Goal: Task Accomplishment & Management: Manage account settings

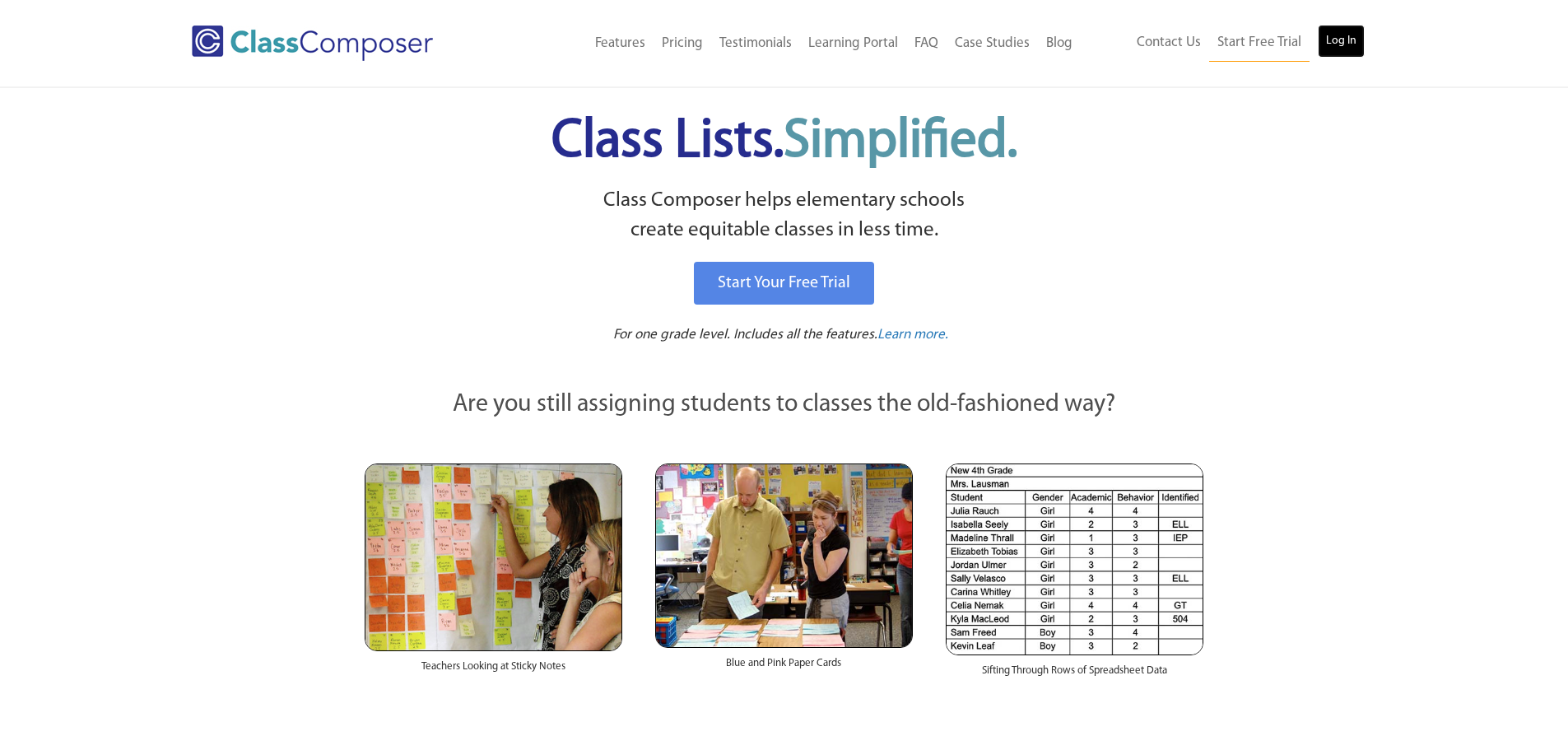
click at [1343, 41] on link "Log In" at bounding box center [1341, 41] width 47 height 33
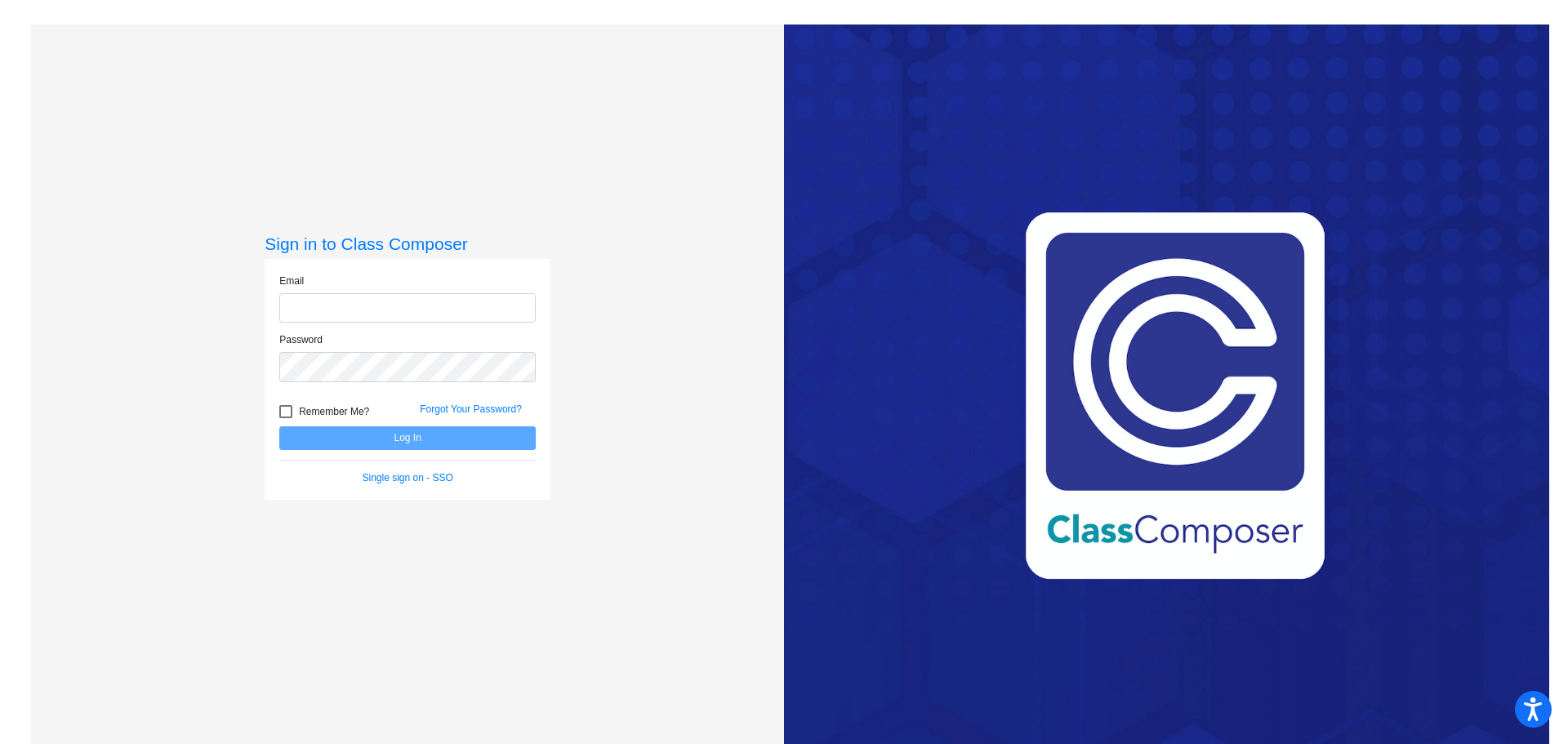
type input "tsmith@ceres.k12.ca.us"
click at [425, 434] on button "Log In" at bounding box center [408, 438] width 256 height 24
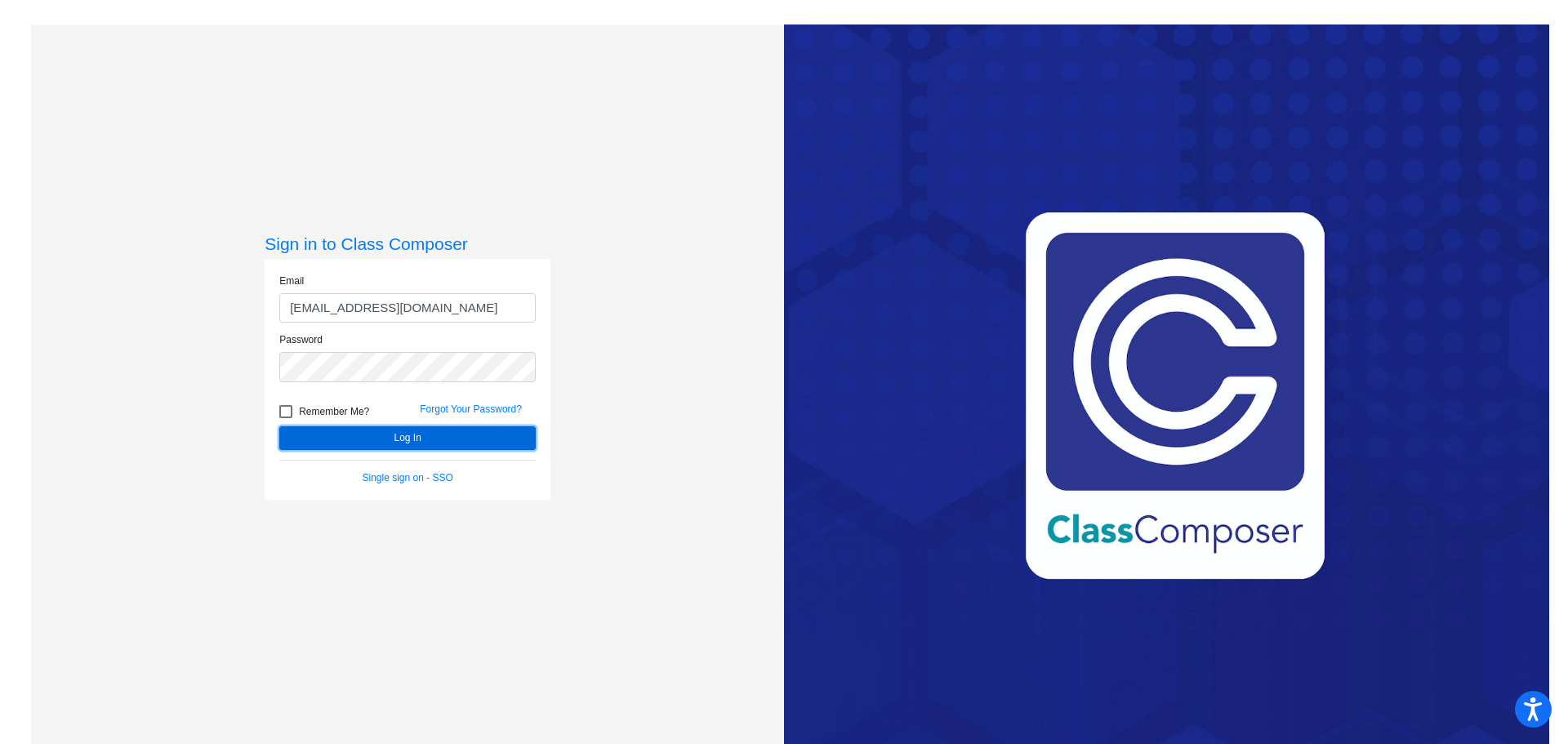
click at [425, 433] on button "Log In" at bounding box center [408, 438] width 256 height 24
click at [465, 407] on link "Forgot Your Password?" at bounding box center [470, 409] width 102 height 11
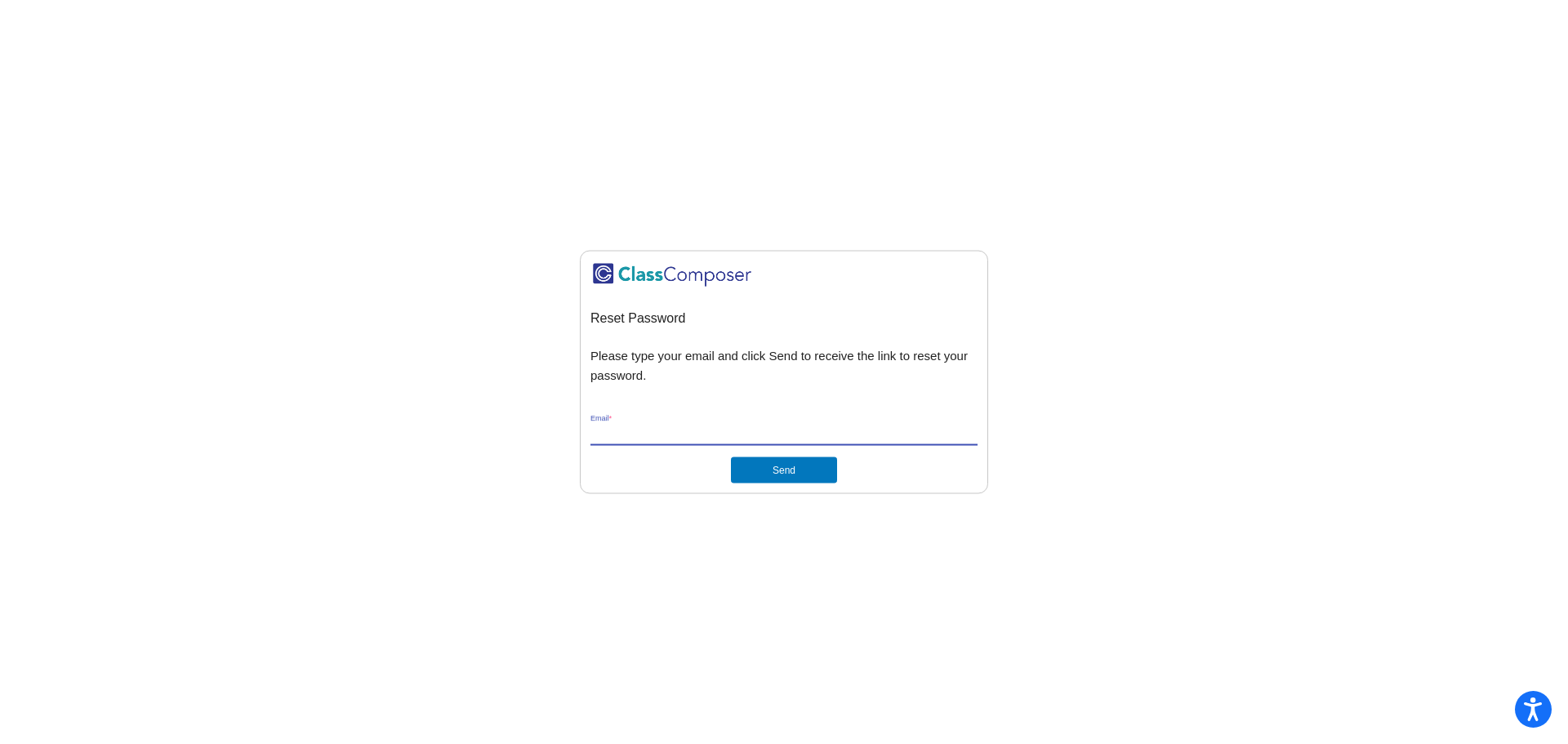
click at [647, 432] on input "Email *" at bounding box center [783, 433] width 387 height 15
type input "tsmith@ceres.k12.ca.us"
click at [780, 480] on button "Send" at bounding box center [784, 470] width 106 height 27
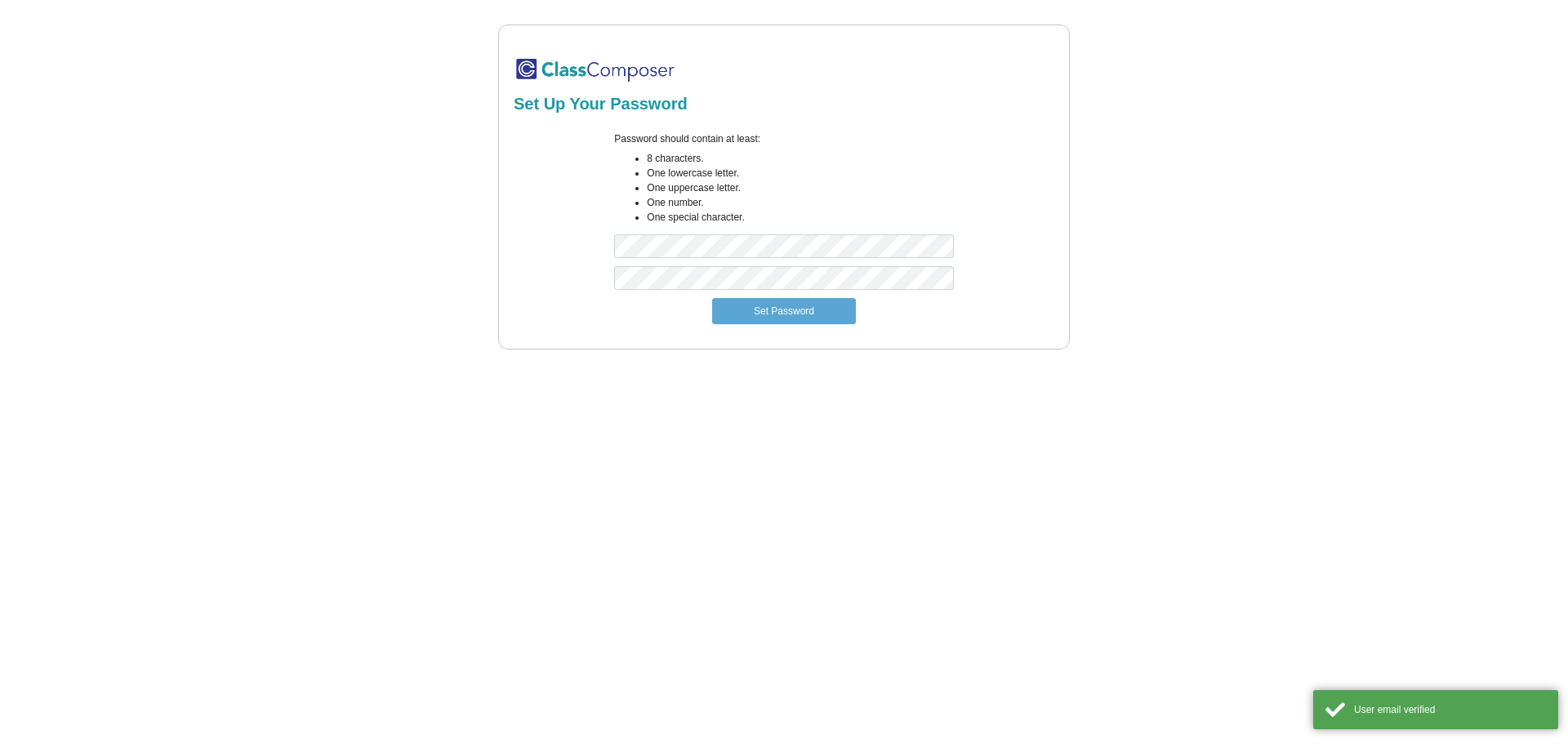
click at [726, 233] on div "Password should contain at least: 8 characters. One lowercase letter. One upper…" at bounding box center [783, 199] width 363 height 135
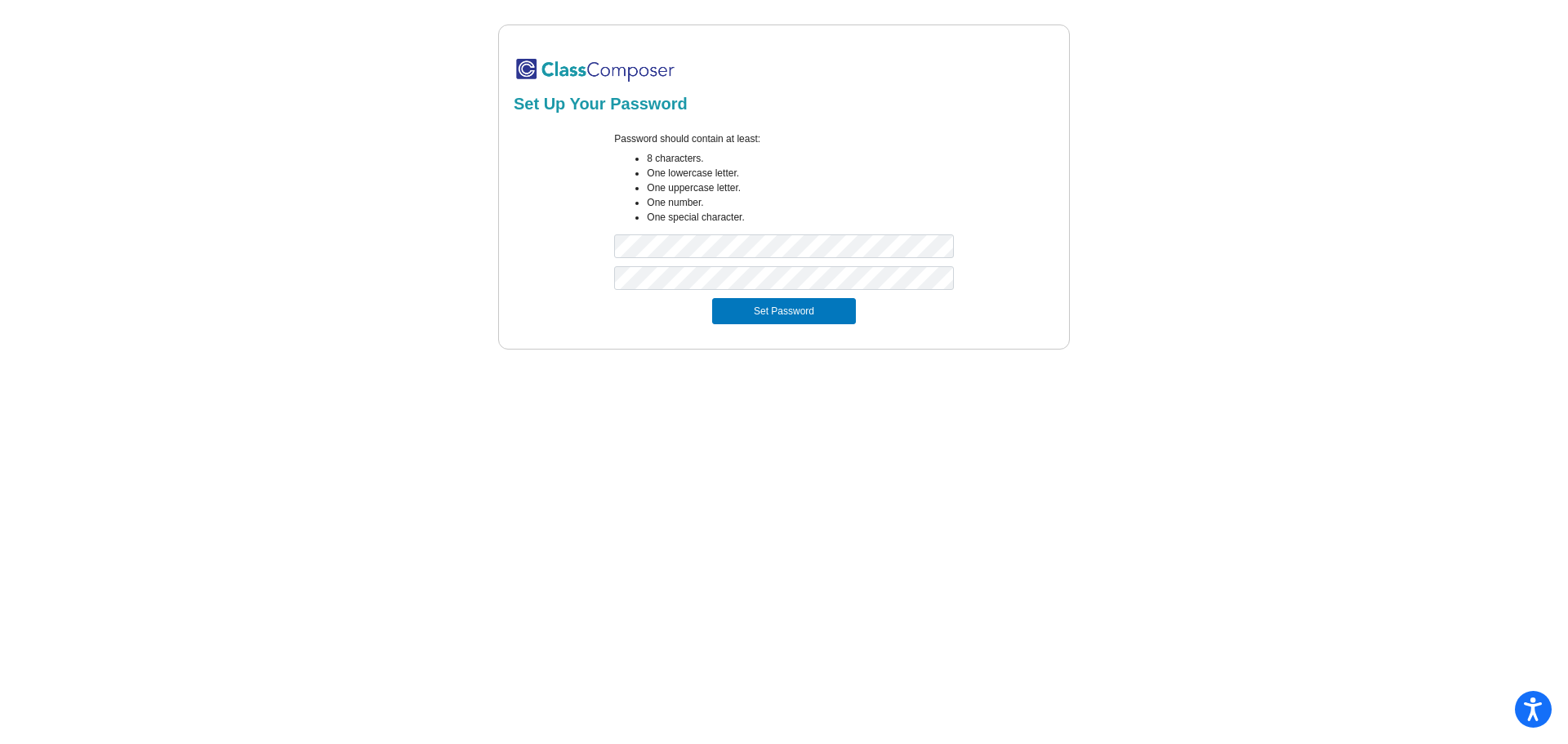
click at [1213, 175] on div "Set Up Your Password Password should contain at least: 8 characters. One lowerc…" at bounding box center [783, 187] width 1505 height 325
click at [740, 309] on button "Set Password" at bounding box center [784, 311] width 144 height 27
click at [569, 266] on form "Password should contain at least: 8 characters. One lowercase letter. One upper…" at bounding box center [784, 227] width 540 height 212
click at [559, 292] on div at bounding box center [784, 281] width 545 height 32
click at [712, 298] on button "Set Password" at bounding box center [784, 311] width 144 height 27
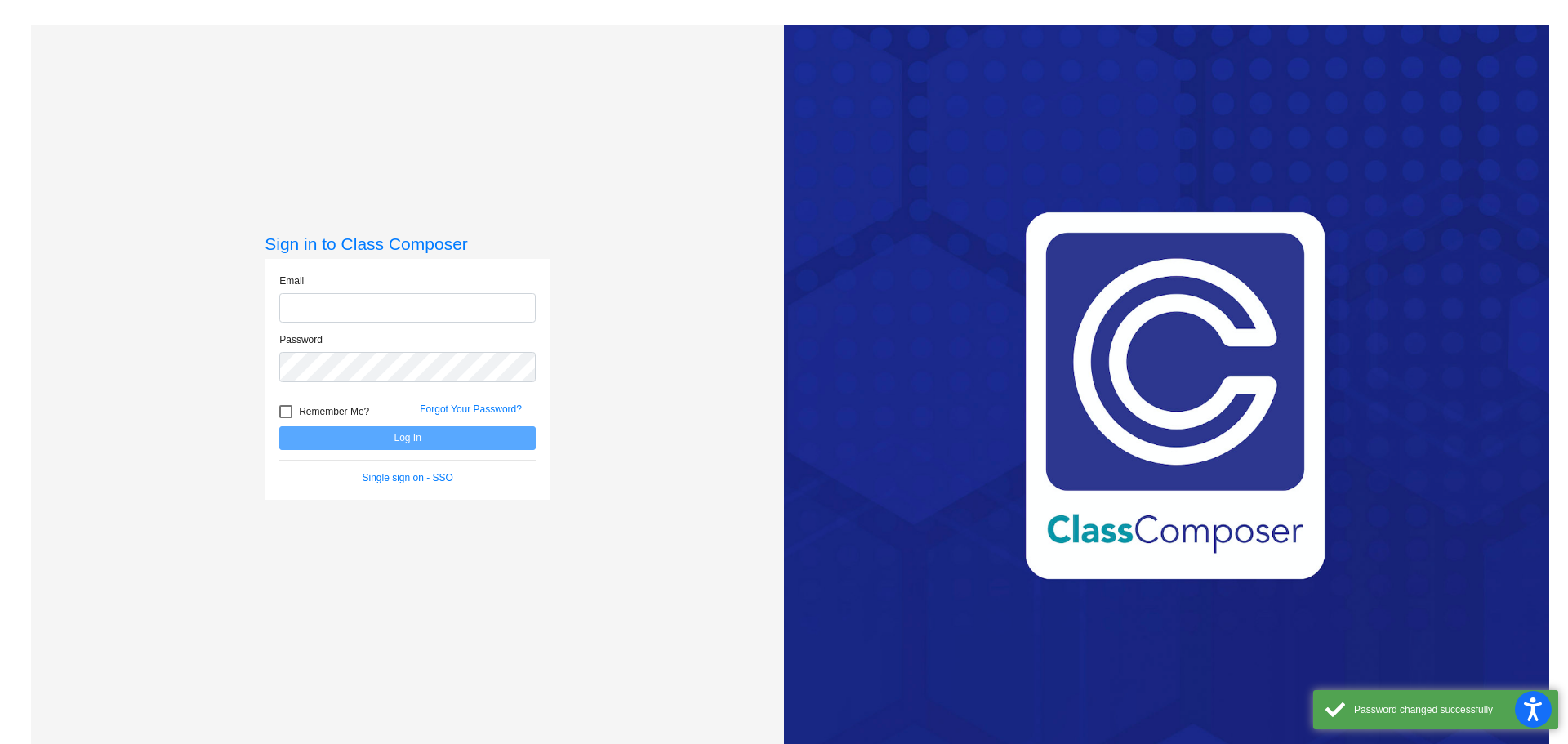
type input "[EMAIL_ADDRESS][DOMAIN_NAME]"
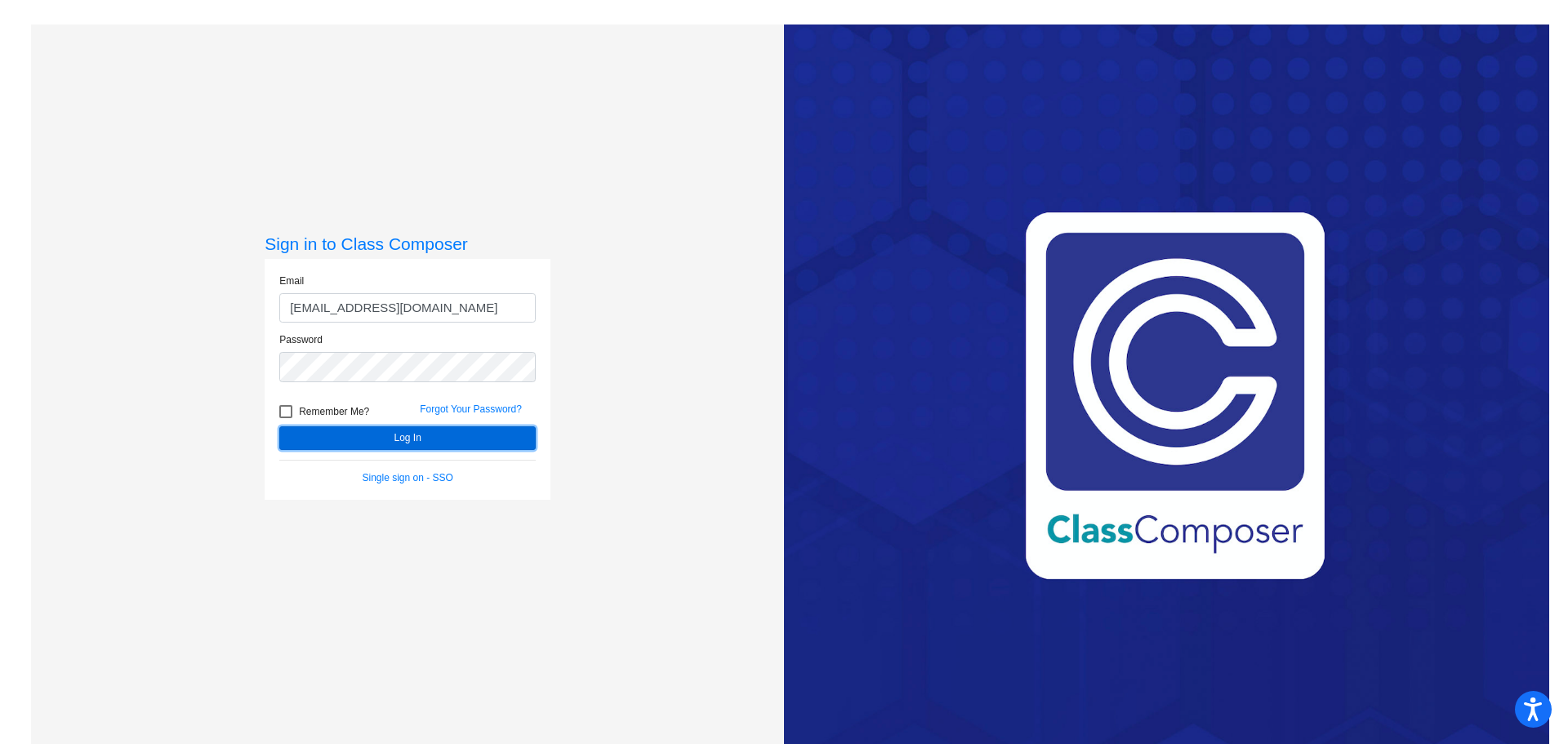
click at [459, 440] on button "Log In" at bounding box center [408, 438] width 256 height 24
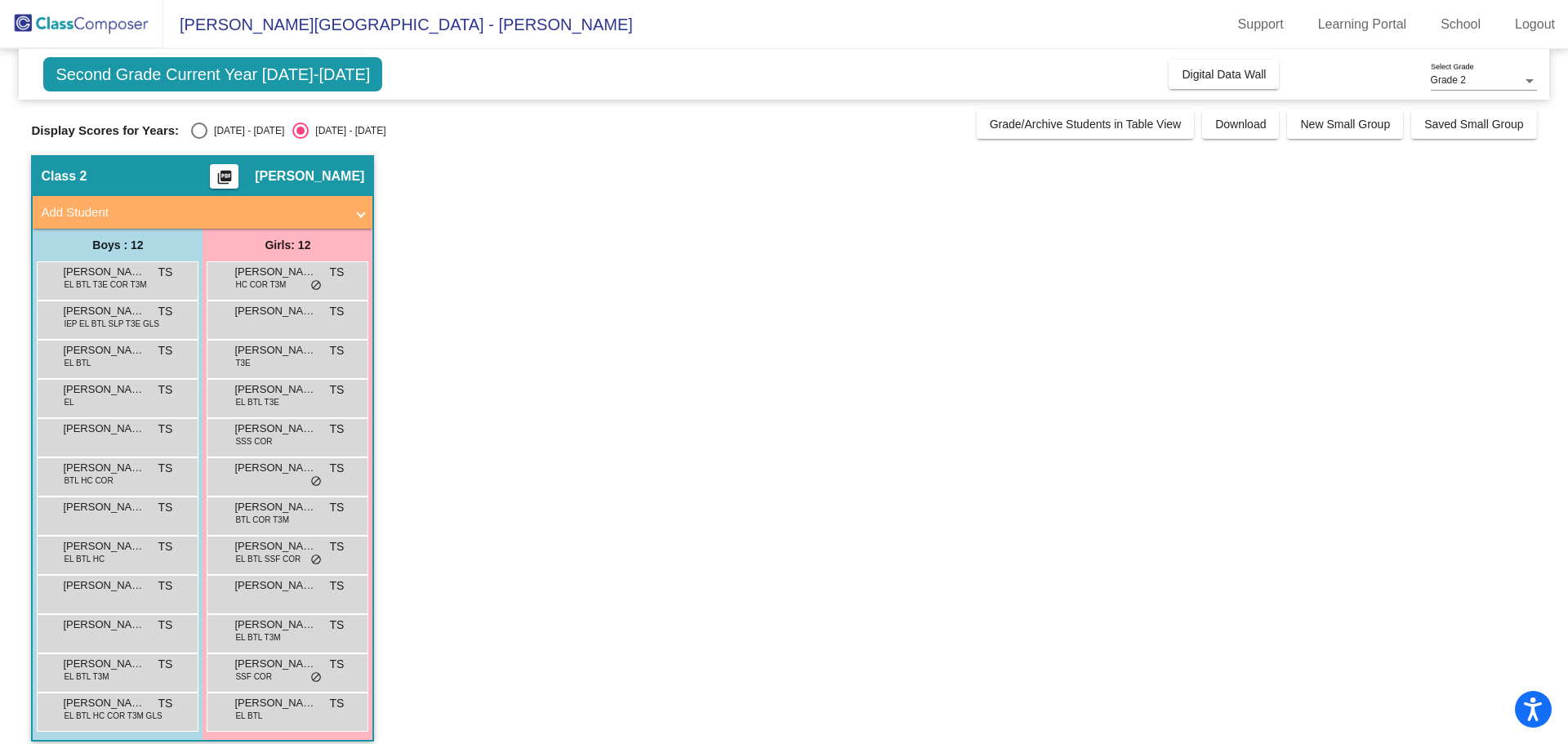
click at [205, 137] on div "Select an option" at bounding box center [198, 130] width 16 height 16
click at [199, 139] on input "2024 - 2025" at bounding box center [198, 139] width 1 height 1
radio input "true"
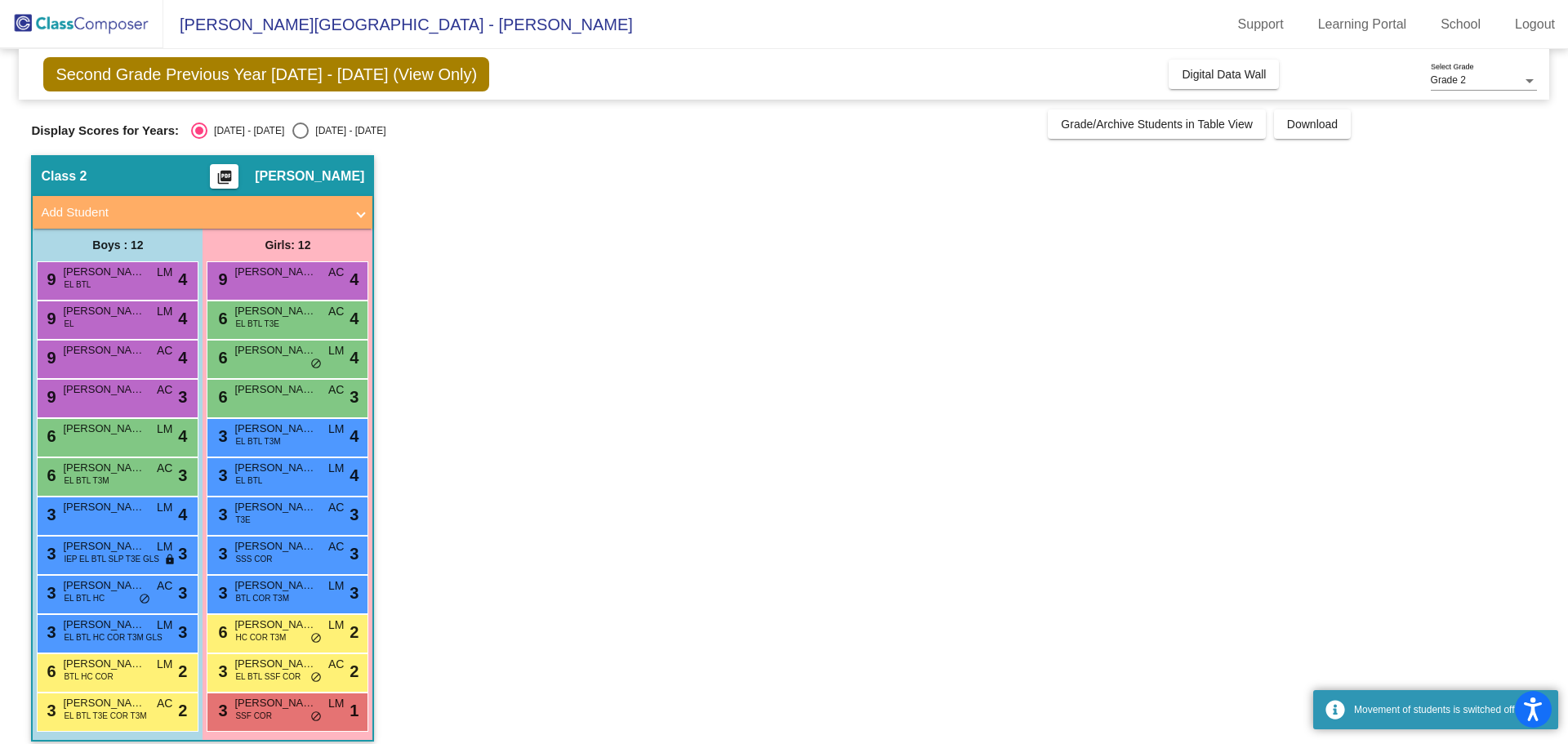
scroll to position [14, 0]
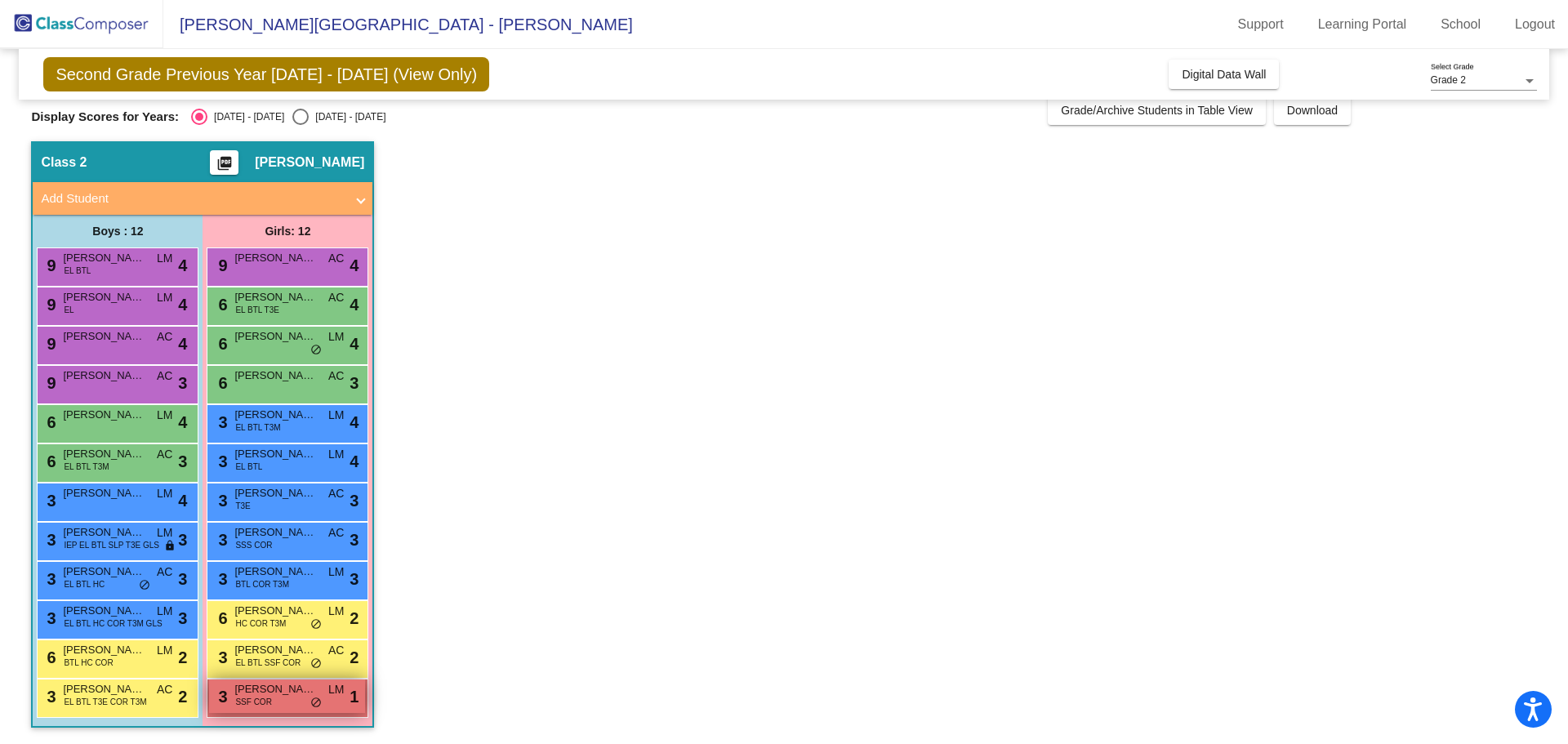
click at [262, 702] on span "SSF COR" at bounding box center [253, 702] width 36 height 12
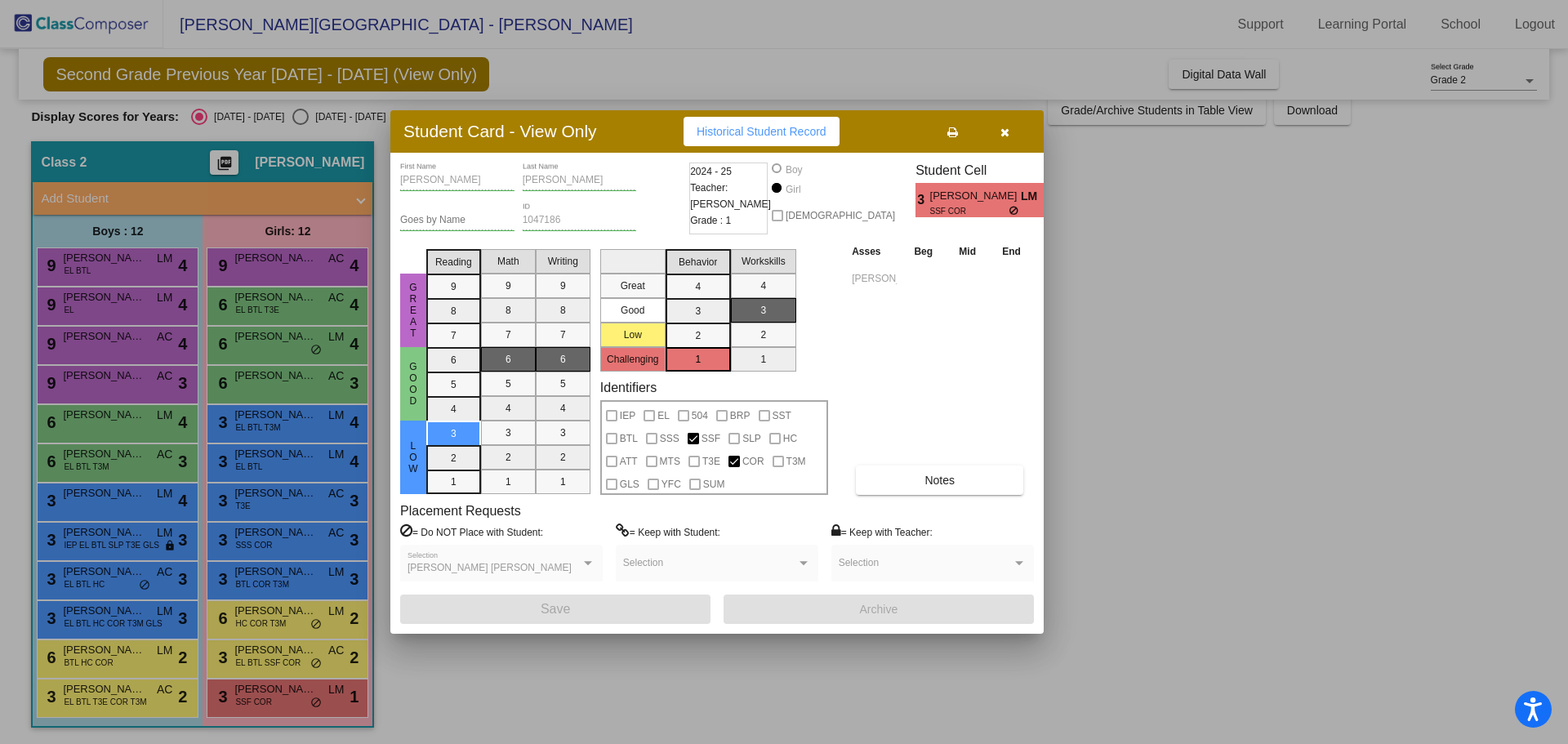
click at [1007, 127] on icon "button" at bounding box center [1005, 132] width 9 height 11
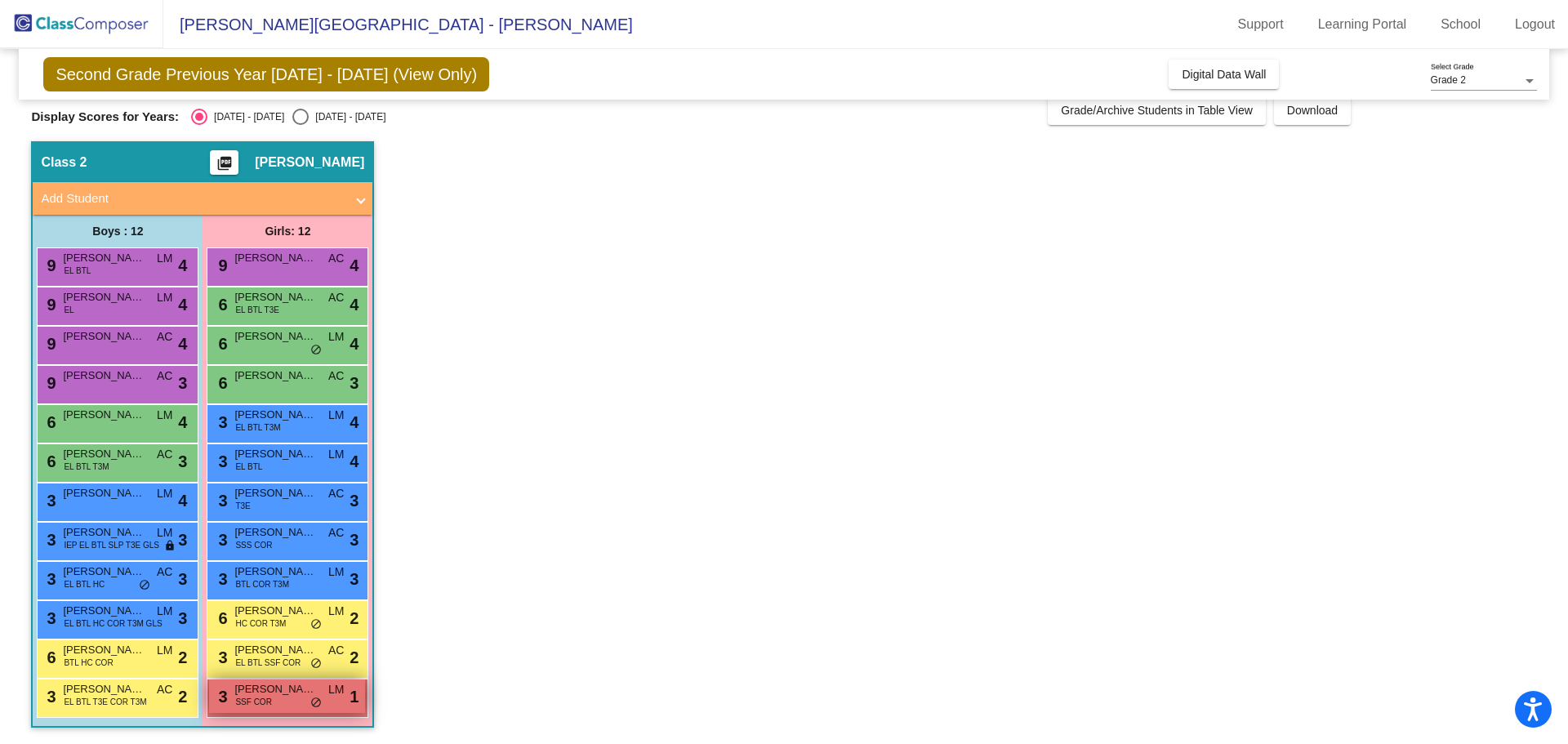
click at [250, 706] on span "SSF COR" at bounding box center [253, 702] width 36 height 12
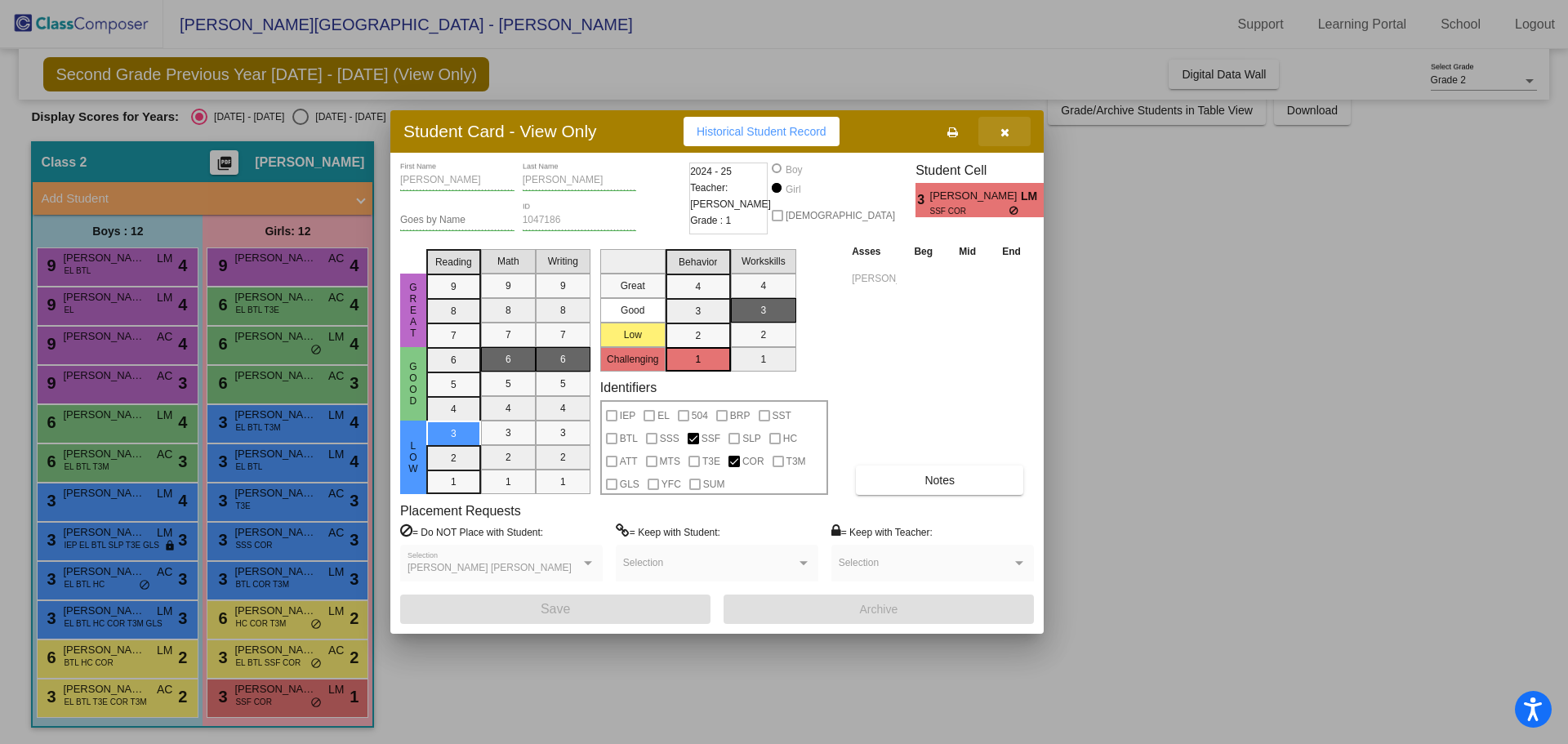
click at [1005, 122] on button "button" at bounding box center [1004, 132] width 52 height 29
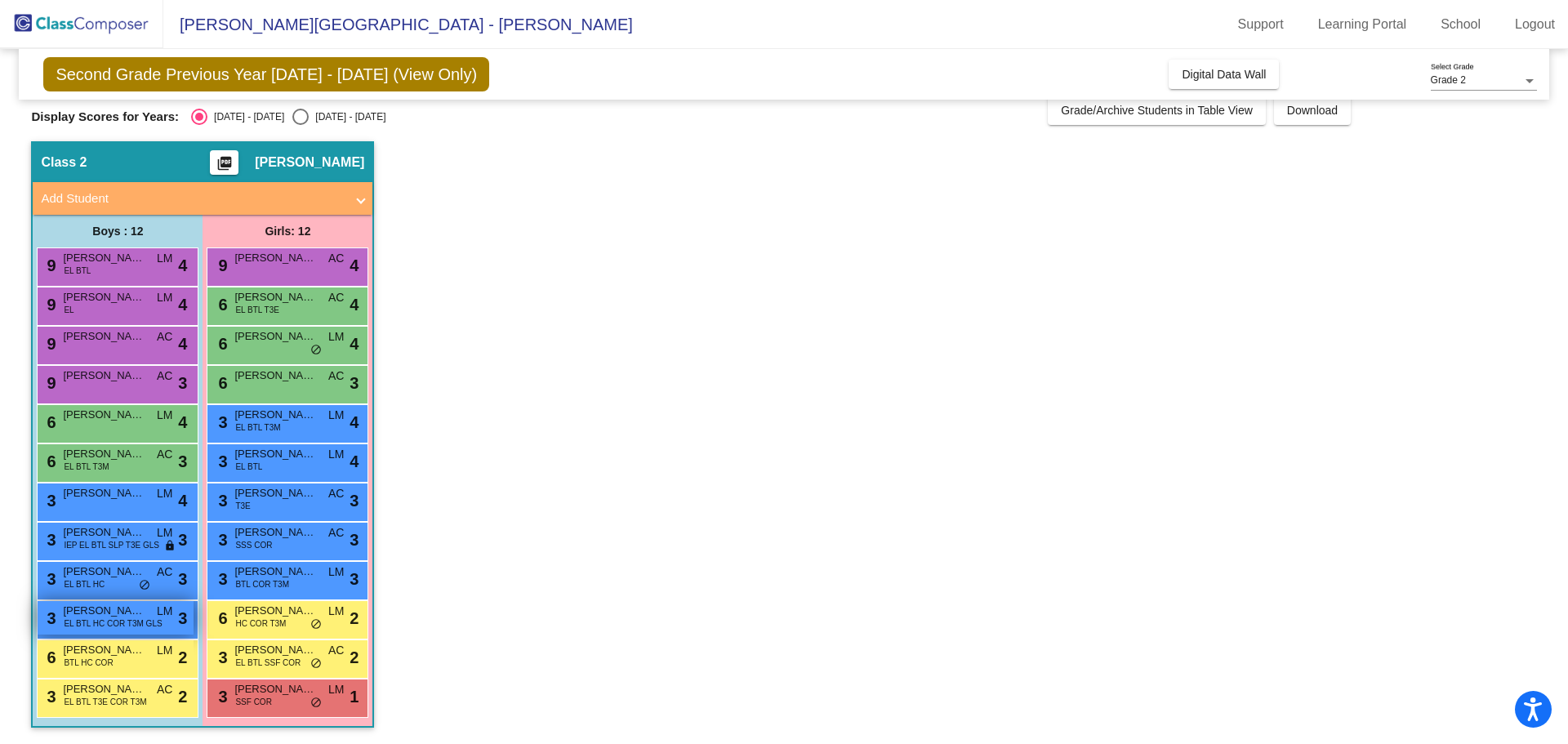
click at [141, 617] on span "EL BTL HC COR T3M GLS" at bounding box center [112, 623] width 98 height 12
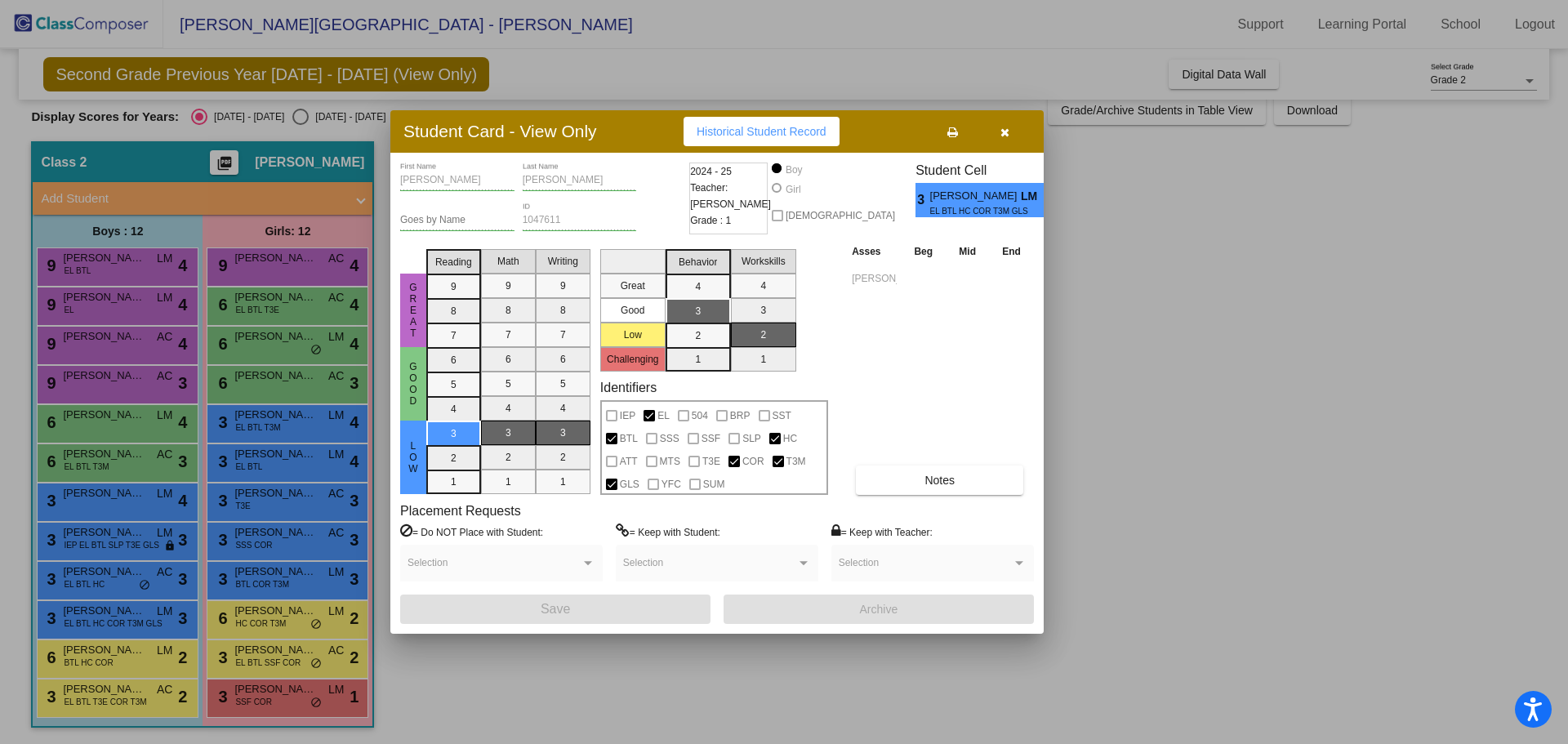
drag, startPoint x: 997, startPoint y: 127, endPoint x: 972, endPoint y: 152, distance: 35.4
click at [998, 128] on button "button" at bounding box center [1004, 132] width 52 height 29
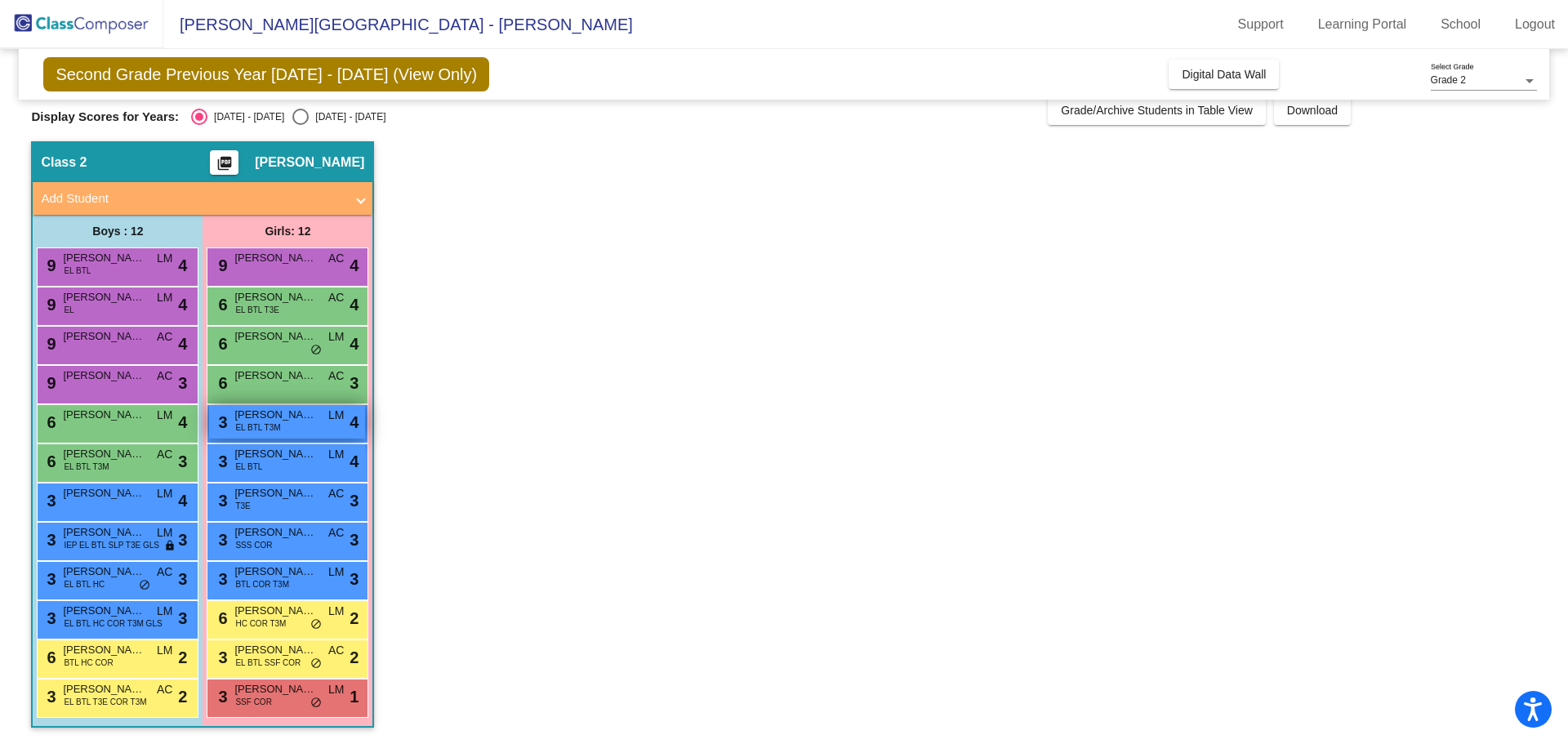
click at [256, 423] on span "EL BTL T3M" at bounding box center [257, 428] width 45 height 12
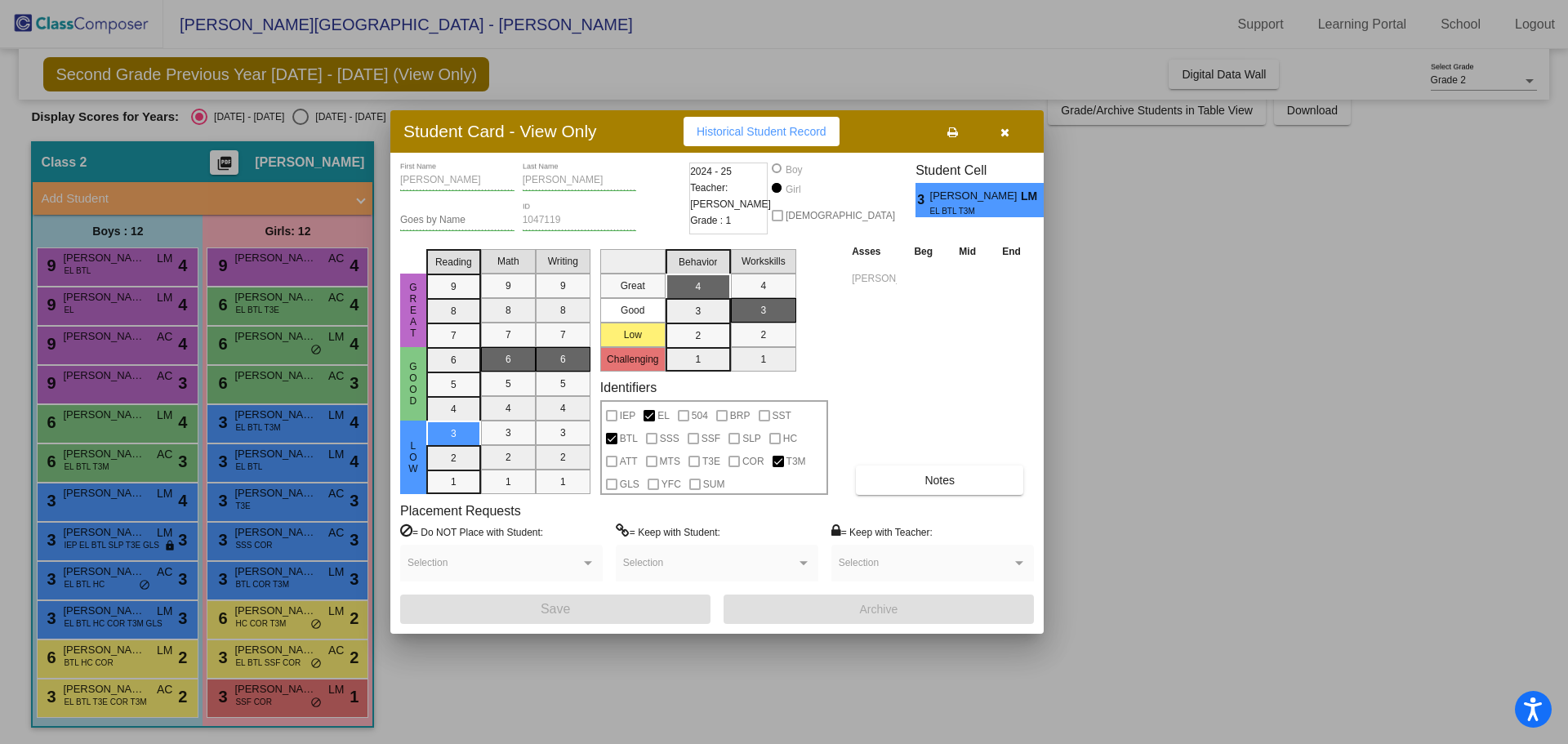
click at [1005, 136] on icon "button" at bounding box center [1005, 132] width 9 height 11
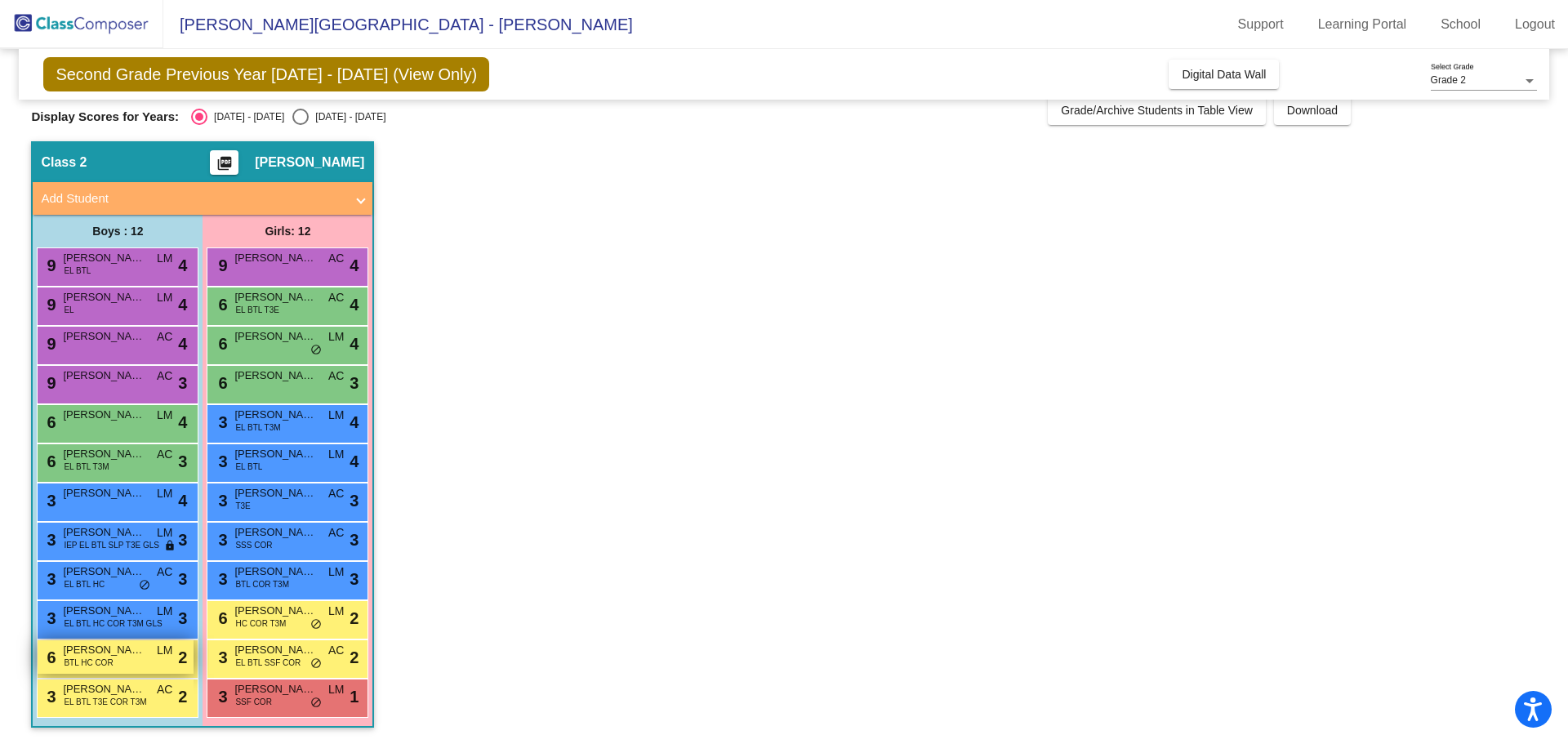
click at [83, 657] on span "BTL HC COR" at bounding box center [87, 663] width 49 height 12
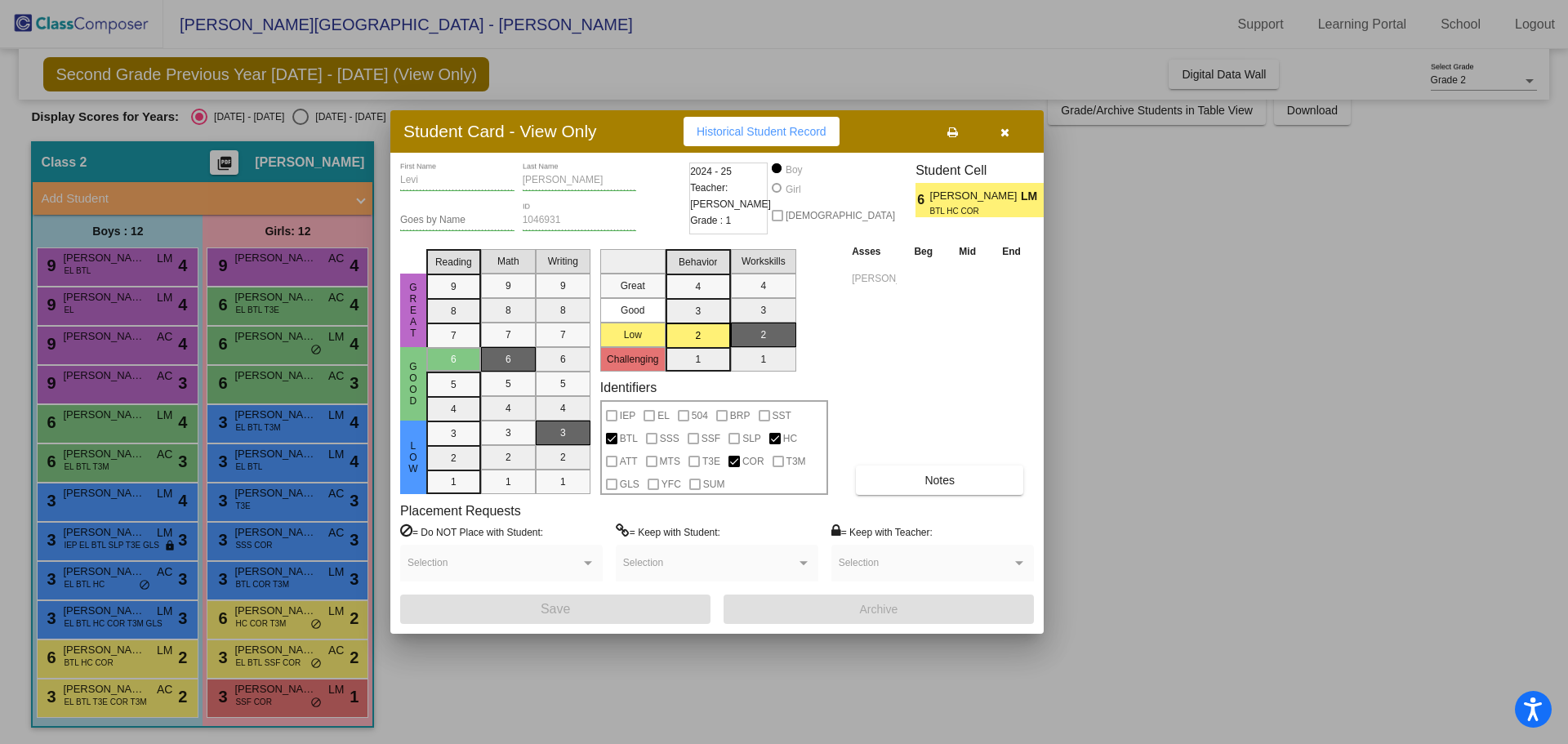
click at [1005, 130] on icon "button" at bounding box center [1005, 132] width 9 height 11
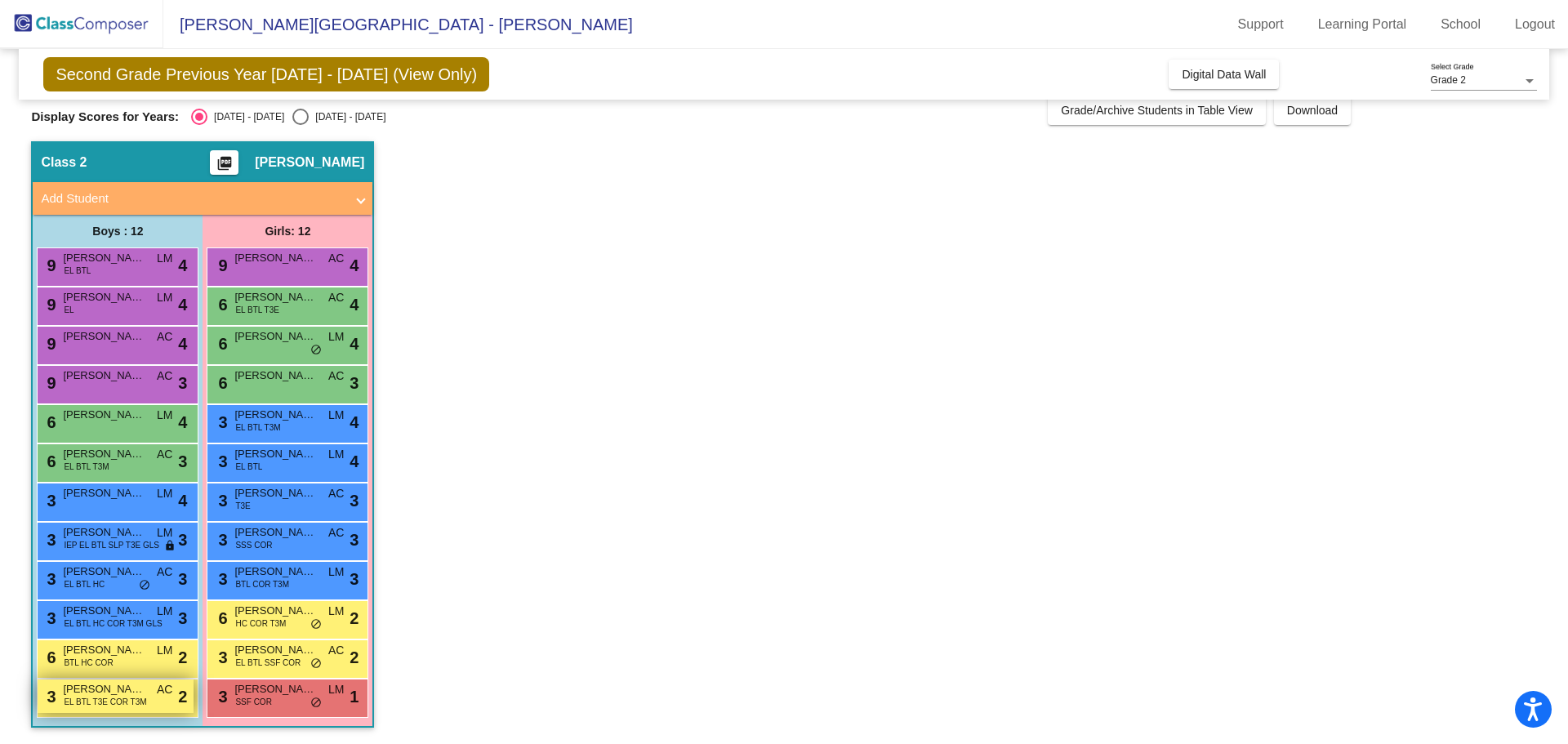
click at [115, 701] on span "EL BTL T3E COR T3M" at bounding box center [104, 702] width 82 height 12
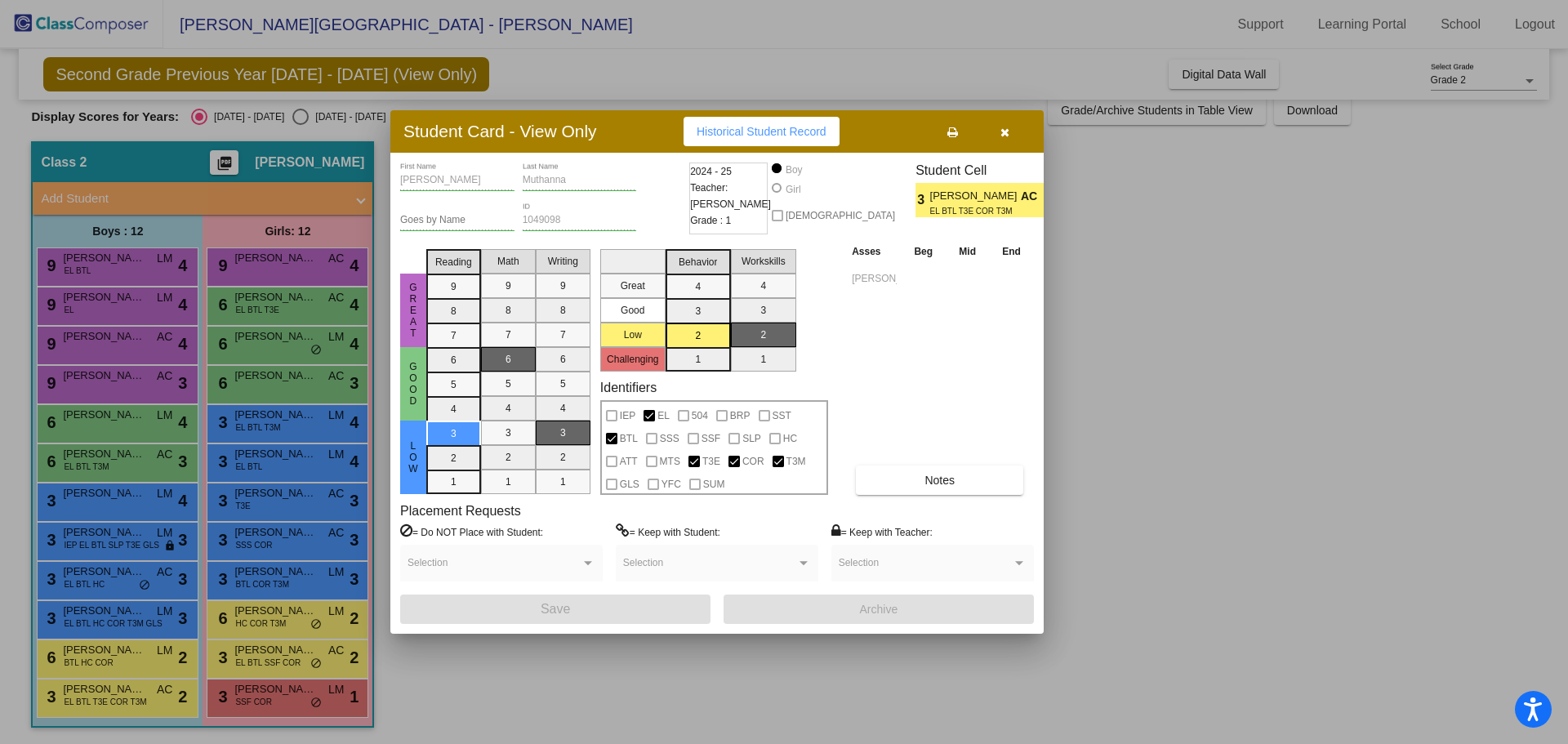
click at [1007, 128] on icon "button" at bounding box center [1005, 132] width 9 height 11
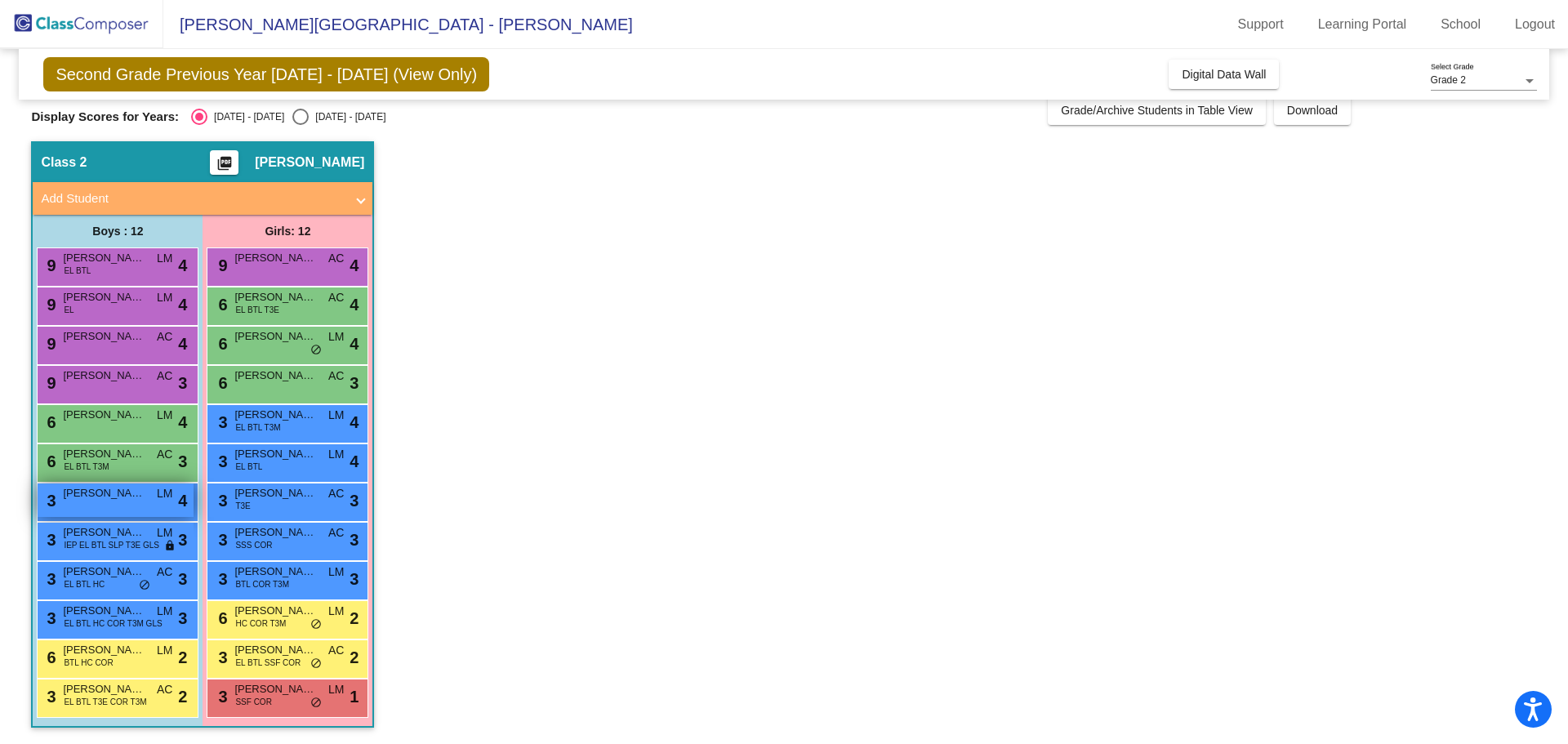
click at [118, 499] on span "Ruben Sanchez" at bounding box center [103, 493] width 81 height 16
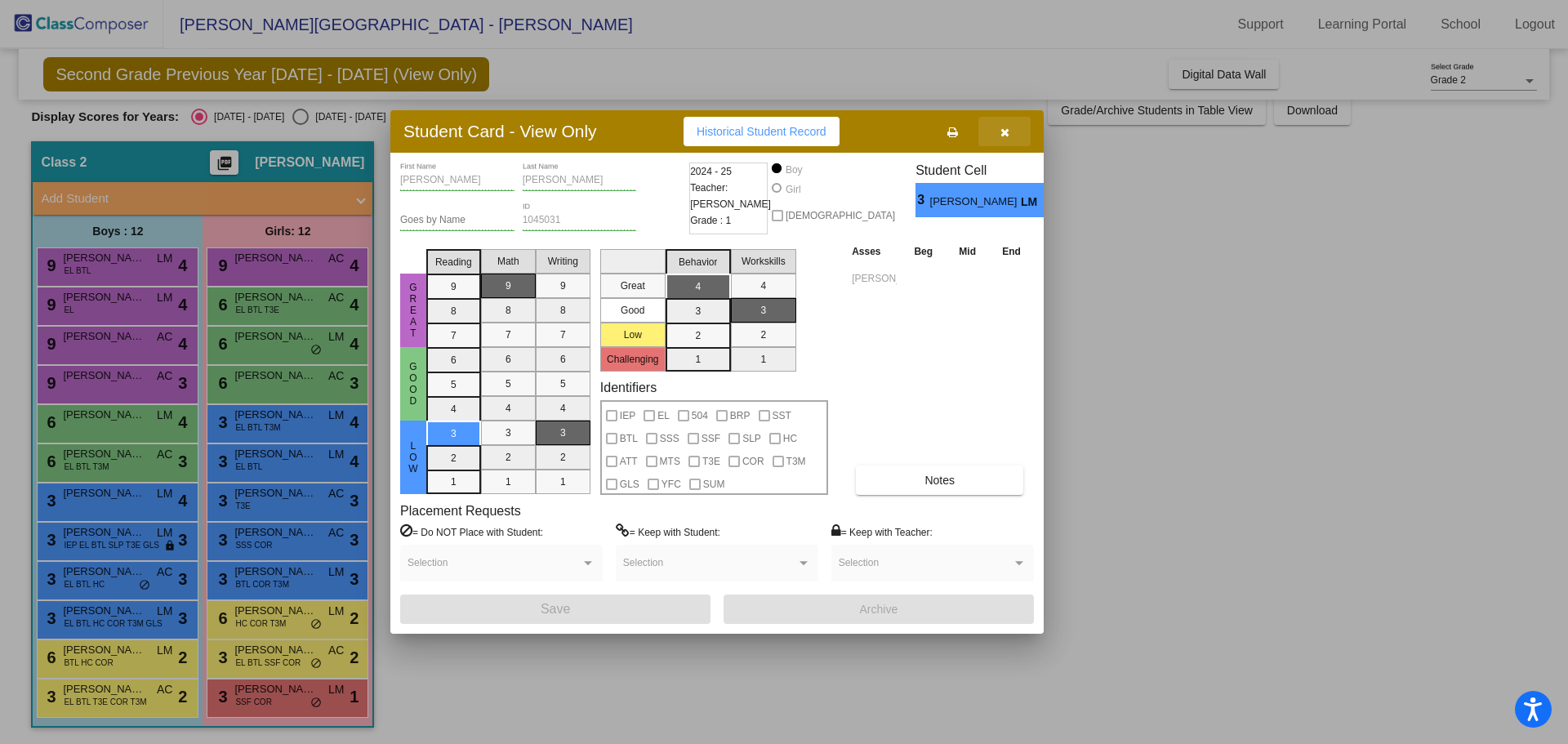
click at [1005, 128] on icon "button" at bounding box center [1005, 132] width 9 height 11
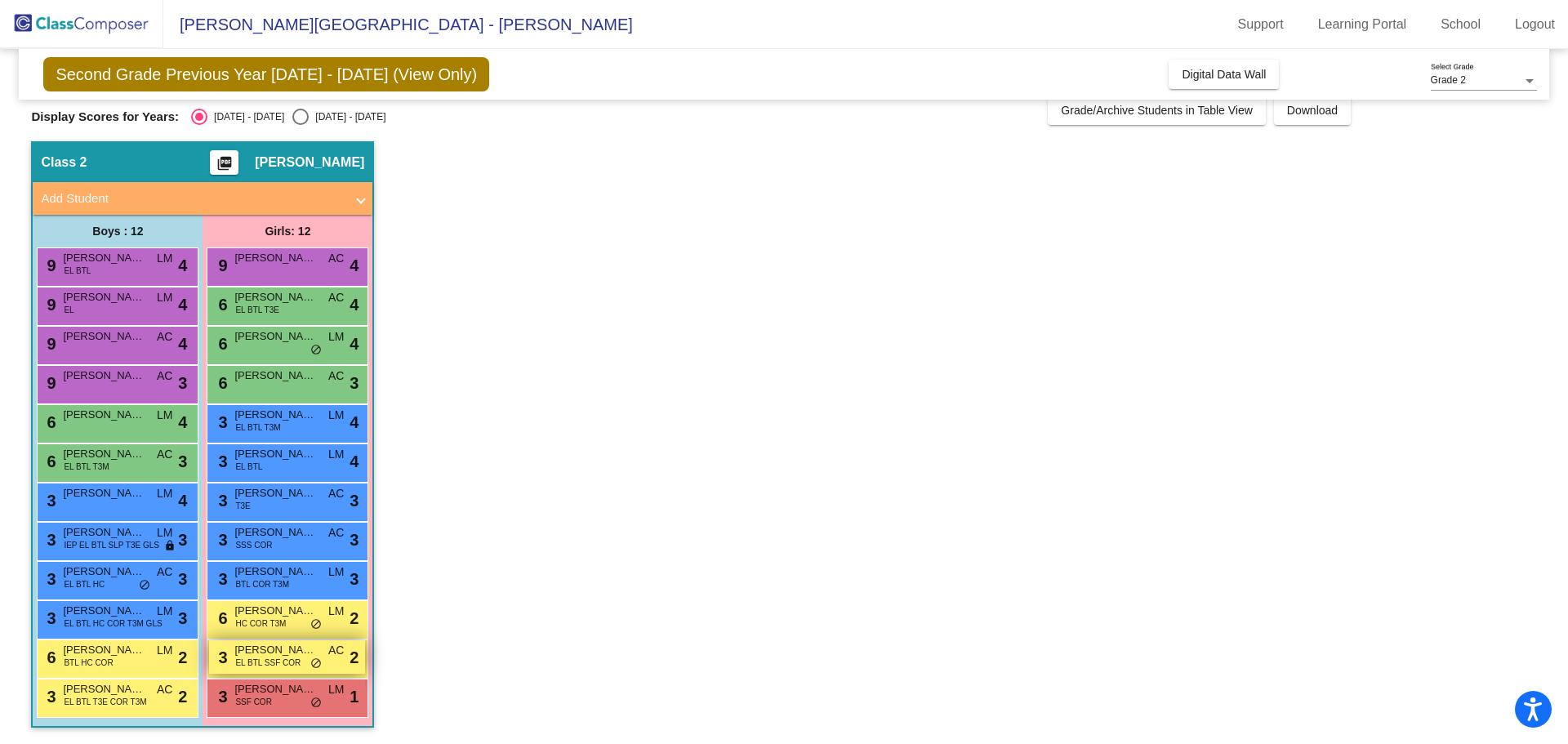
click at [269, 667] on span "EL BTL SSF COR" at bounding box center [268, 663] width 65 height 12
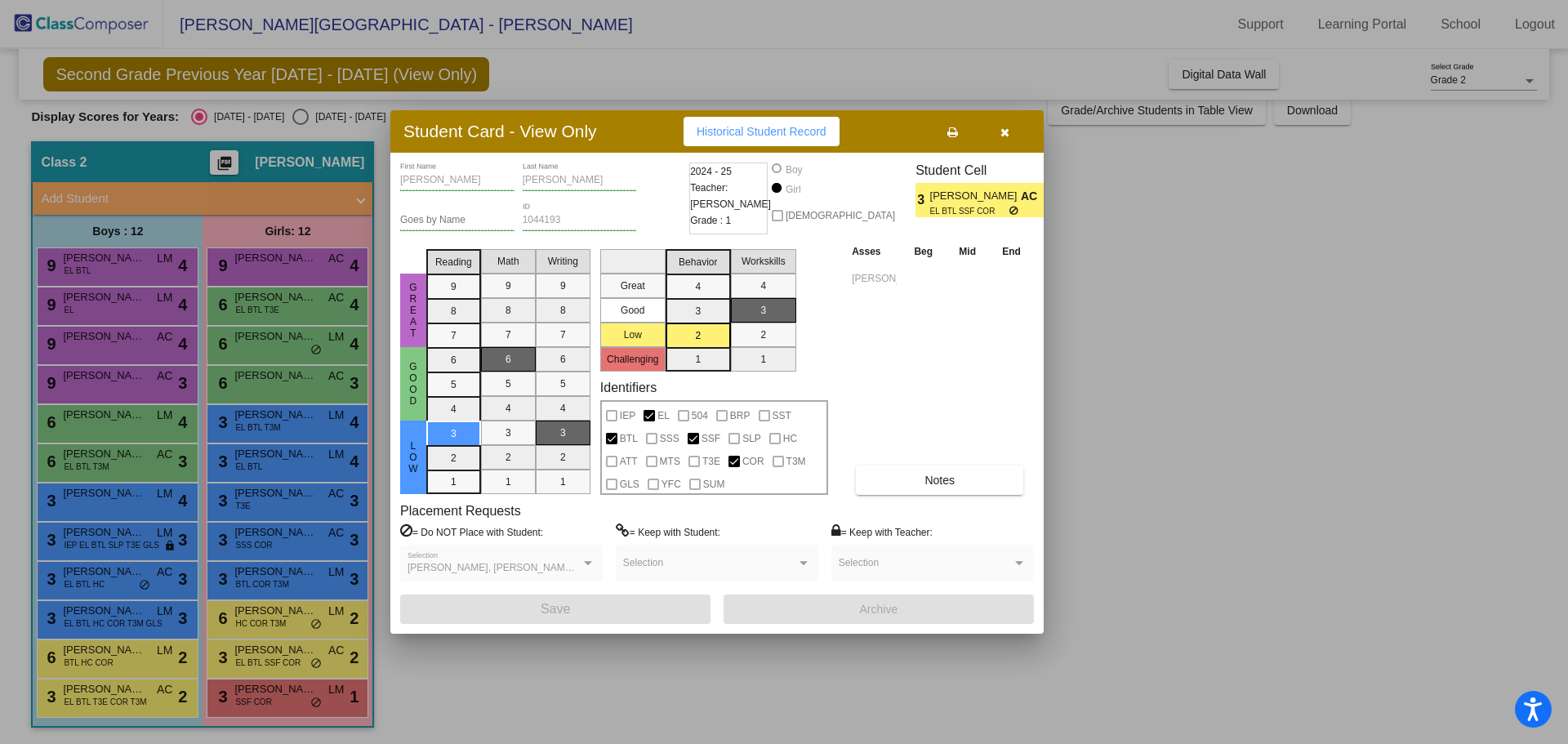
click at [1005, 125] on span "button" at bounding box center [1005, 131] width 9 height 13
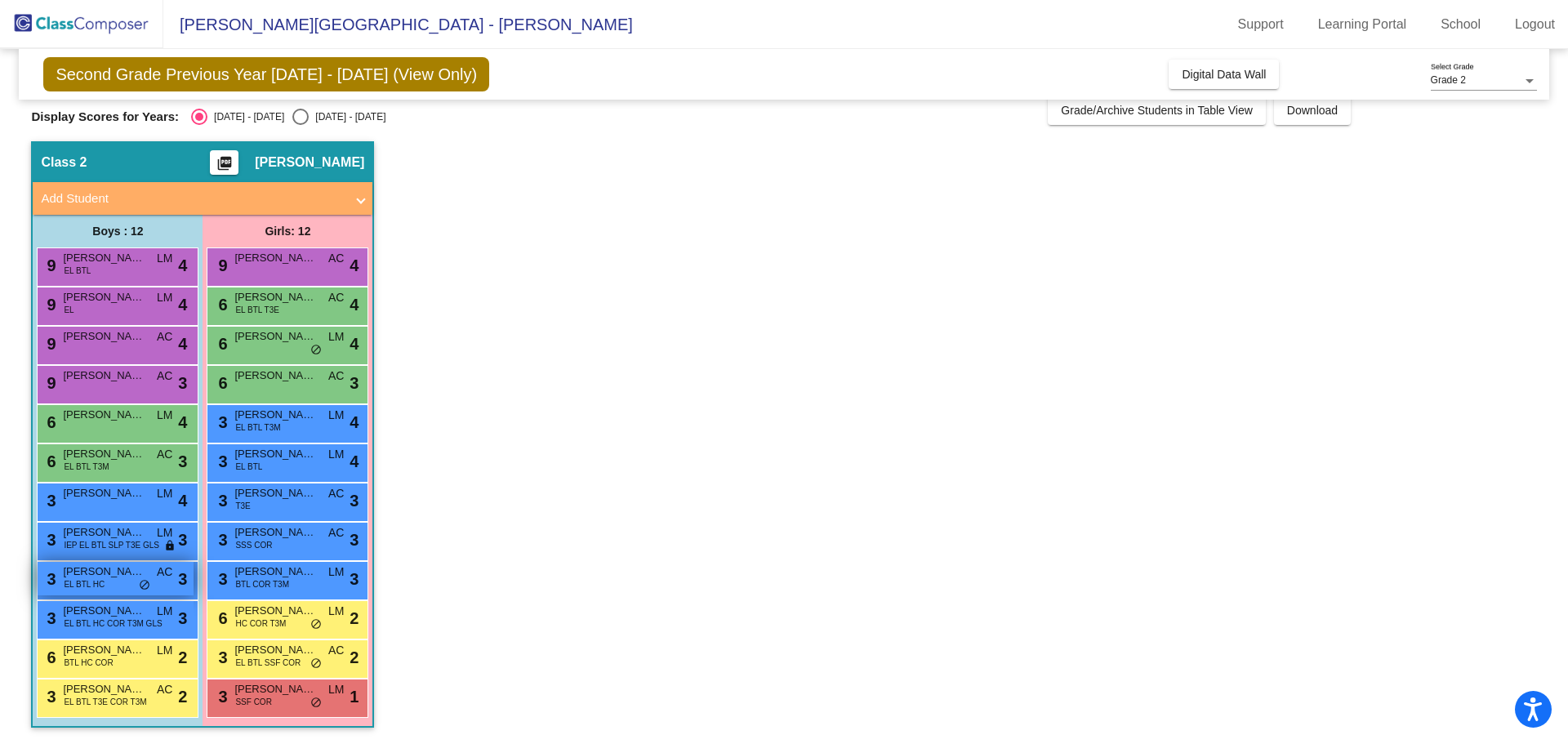
click at [105, 568] on span "Rigoberto Torres Albarado Jr." at bounding box center [103, 571] width 81 height 16
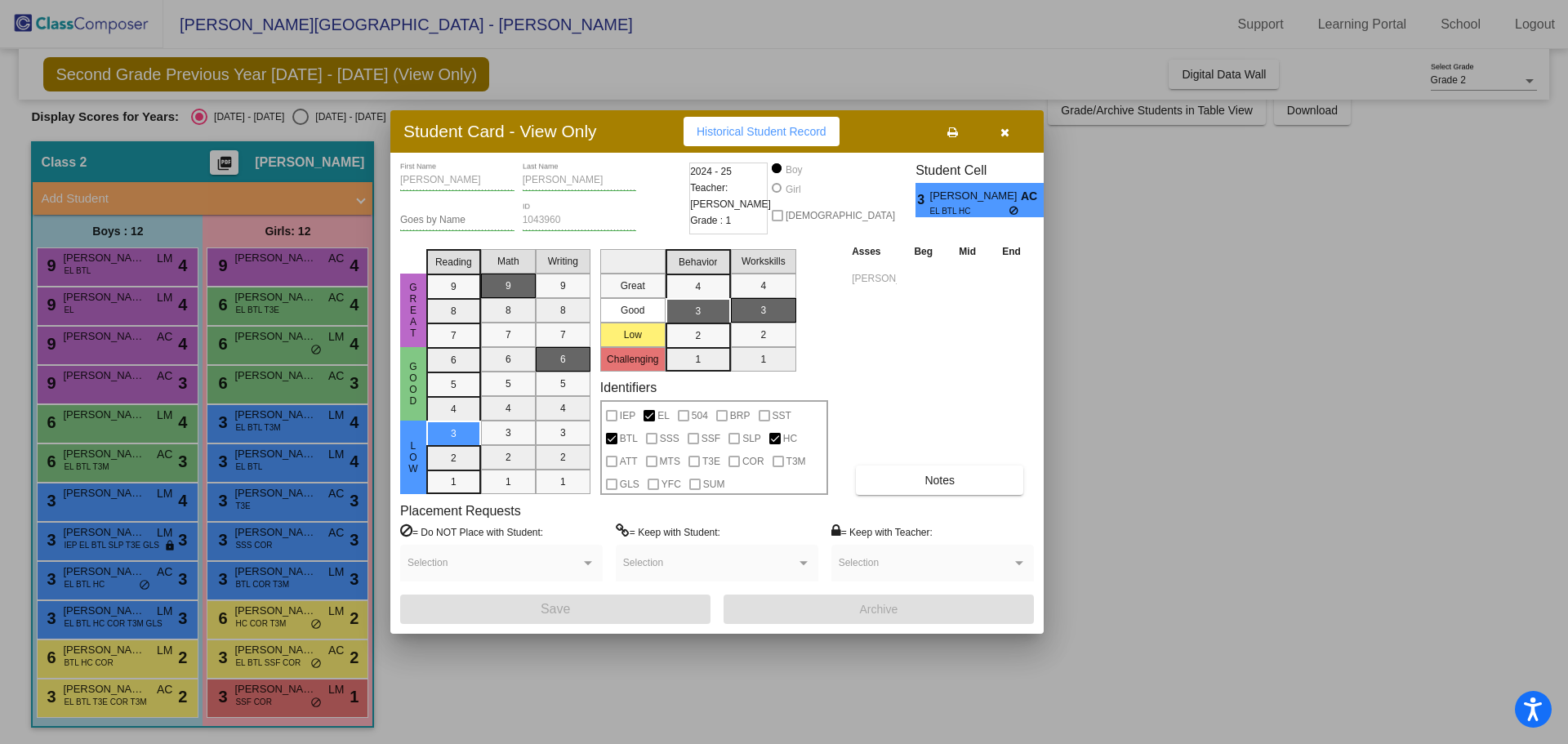
click at [1002, 134] on icon "button" at bounding box center [1005, 132] width 9 height 11
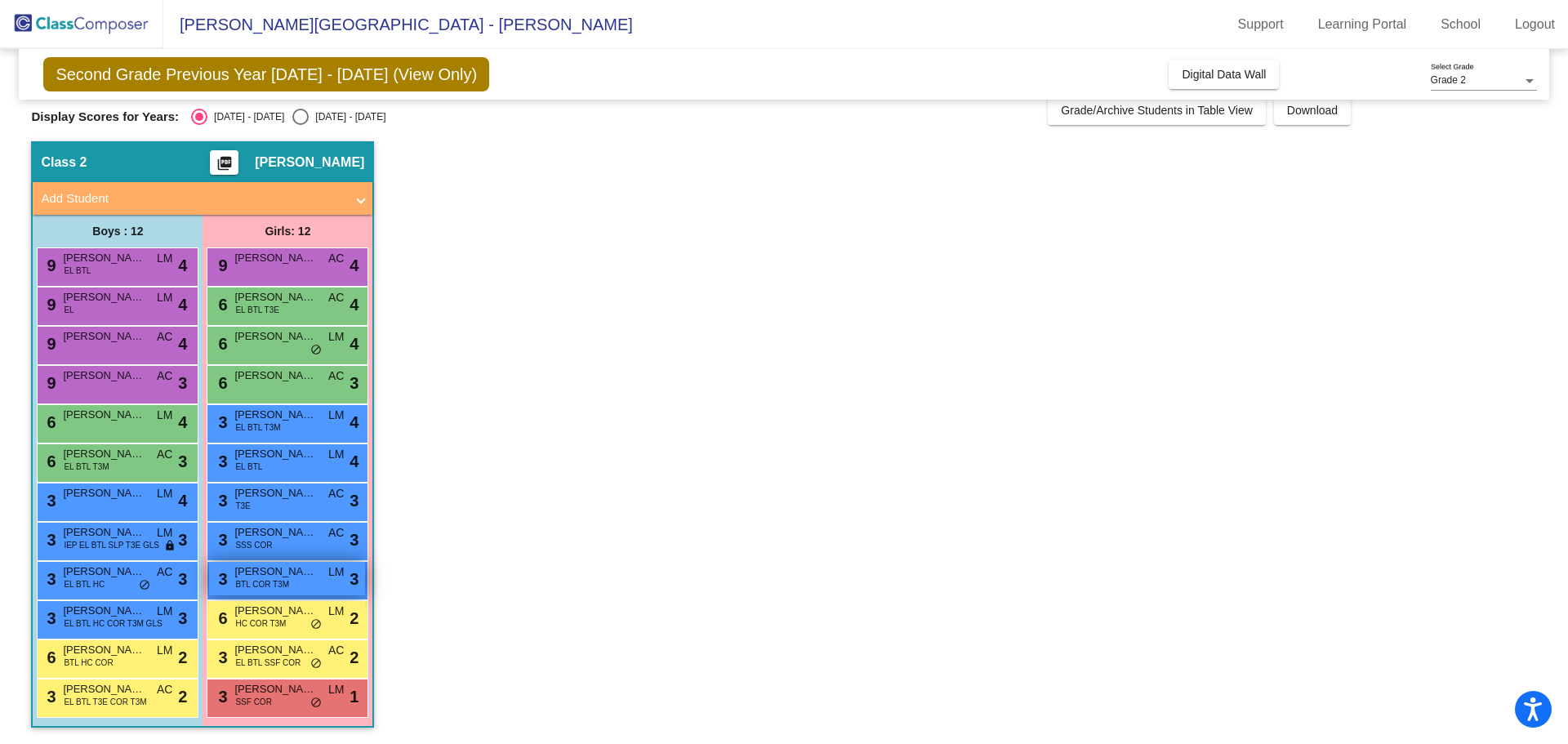
click at [292, 574] on span "Jasmine Rodriguez" at bounding box center [274, 571] width 81 height 16
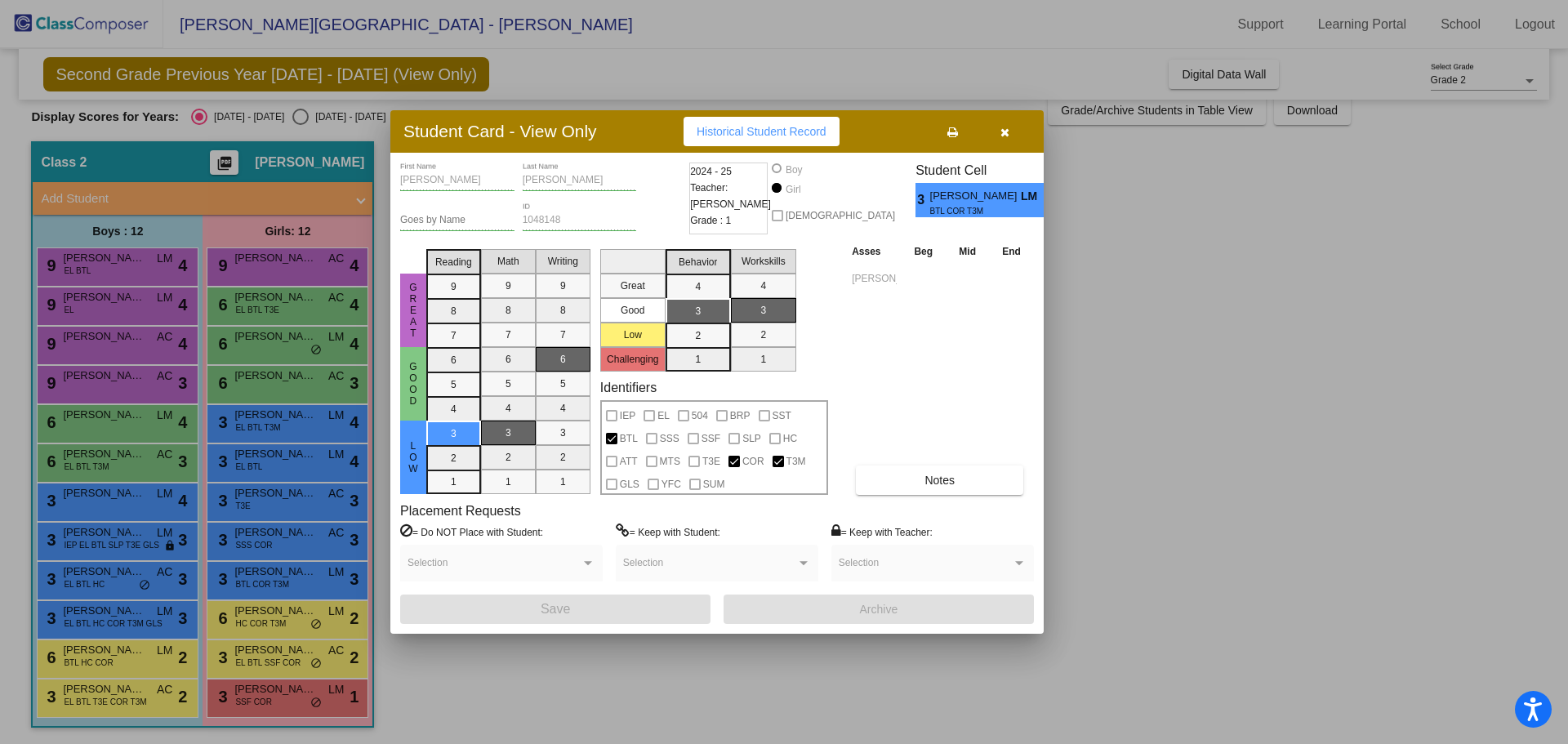
click at [1009, 127] on button "button" at bounding box center [1004, 132] width 52 height 29
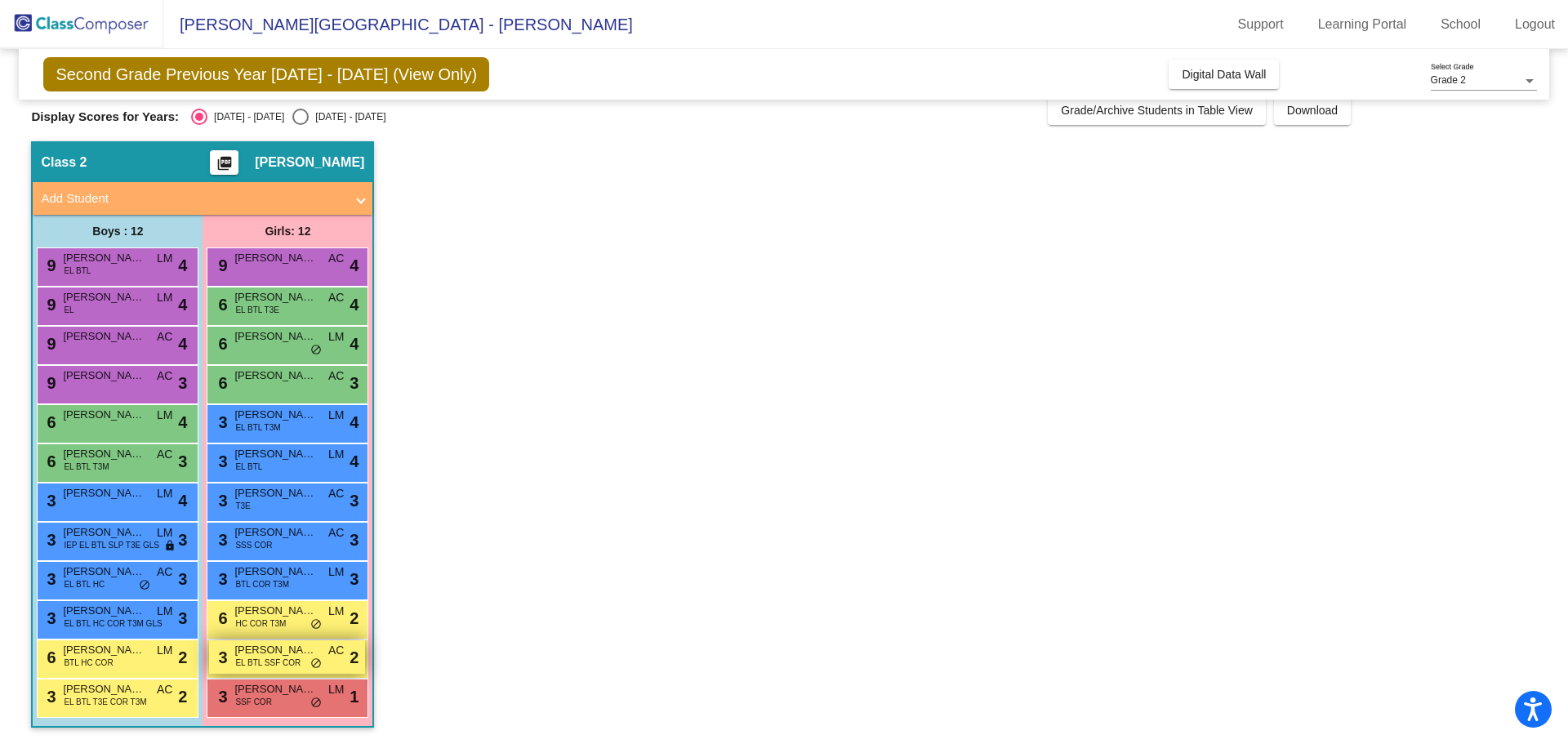
click at [271, 654] on span "Jennifer Prado Meraz" at bounding box center [274, 650] width 81 height 16
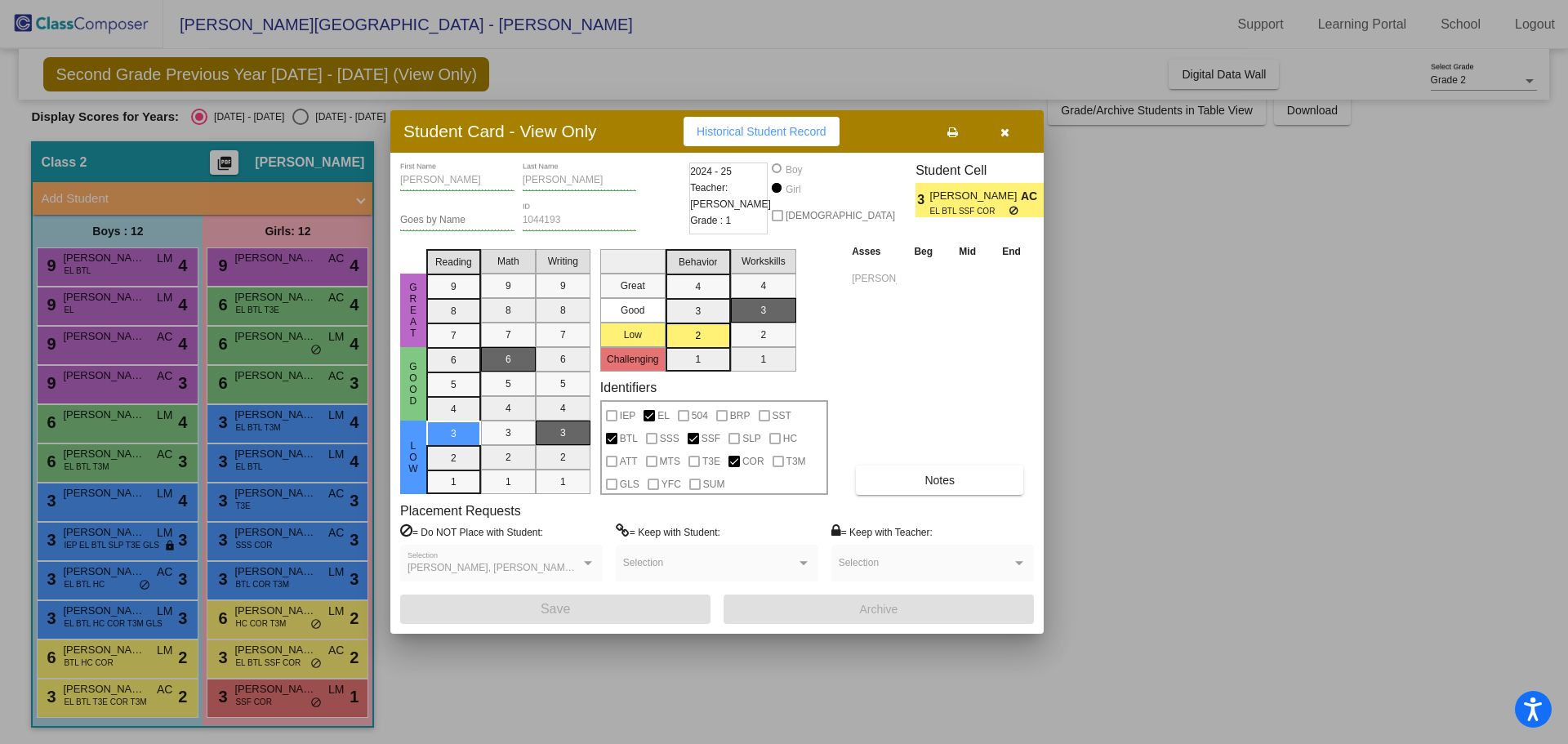
click at [999, 127] on button "button" at bounding box center [1004, 132] width 52 height 29
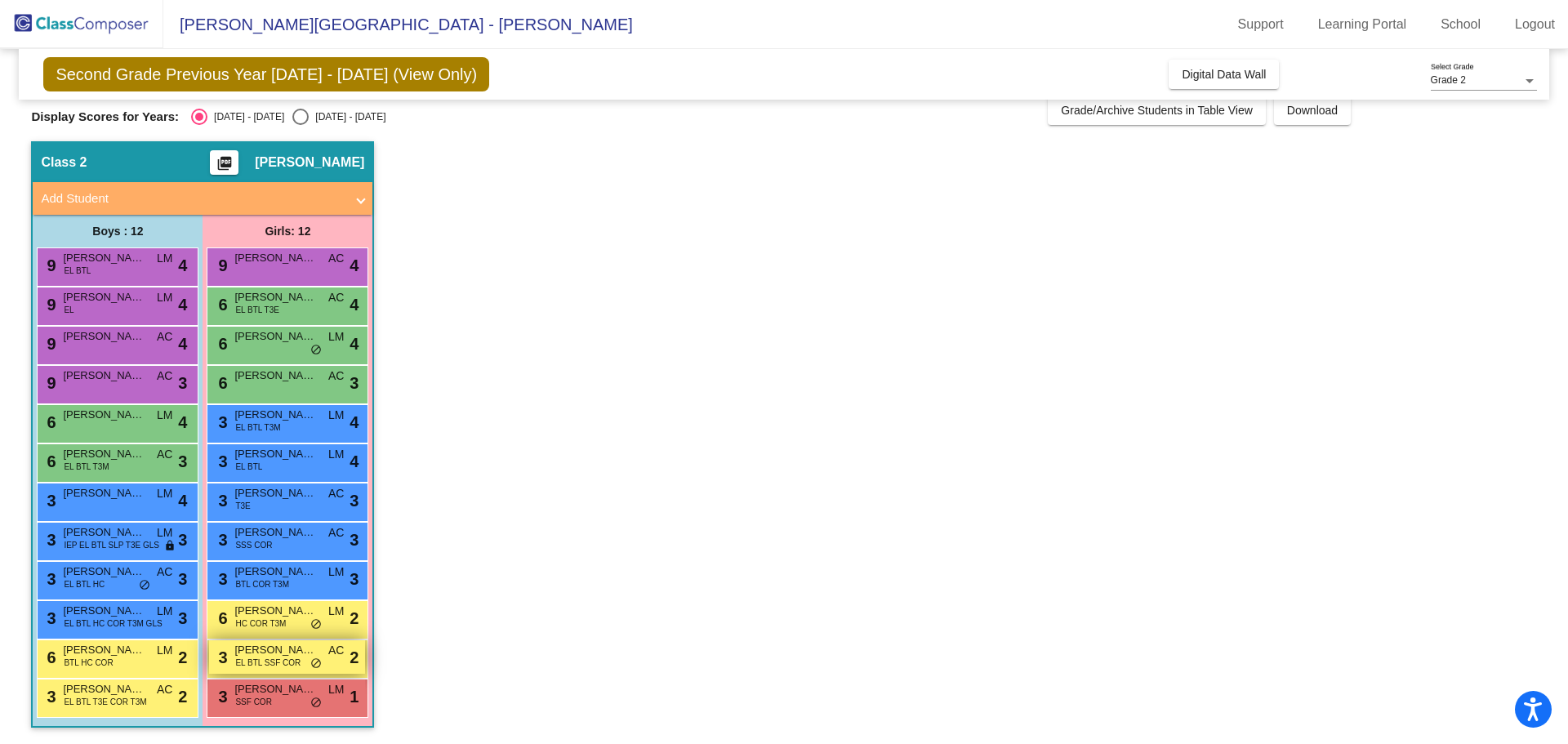
click at [271, 665] on span "EL BTL SSF COR" at bounding box center [268, 663] width 65 height 12
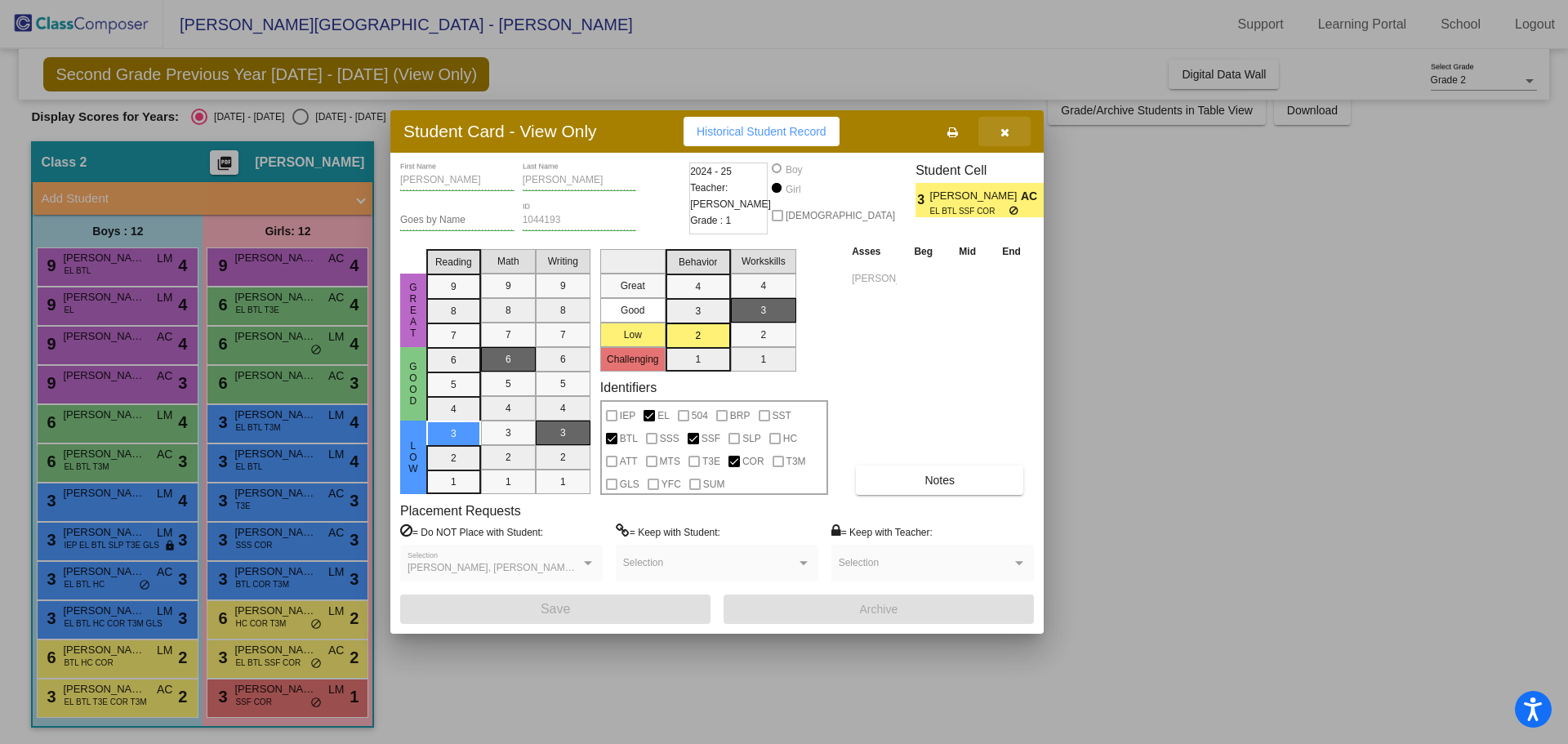
click at [1004, 125] on span "button" at bounding box center [1005, 131] width 9 height 13
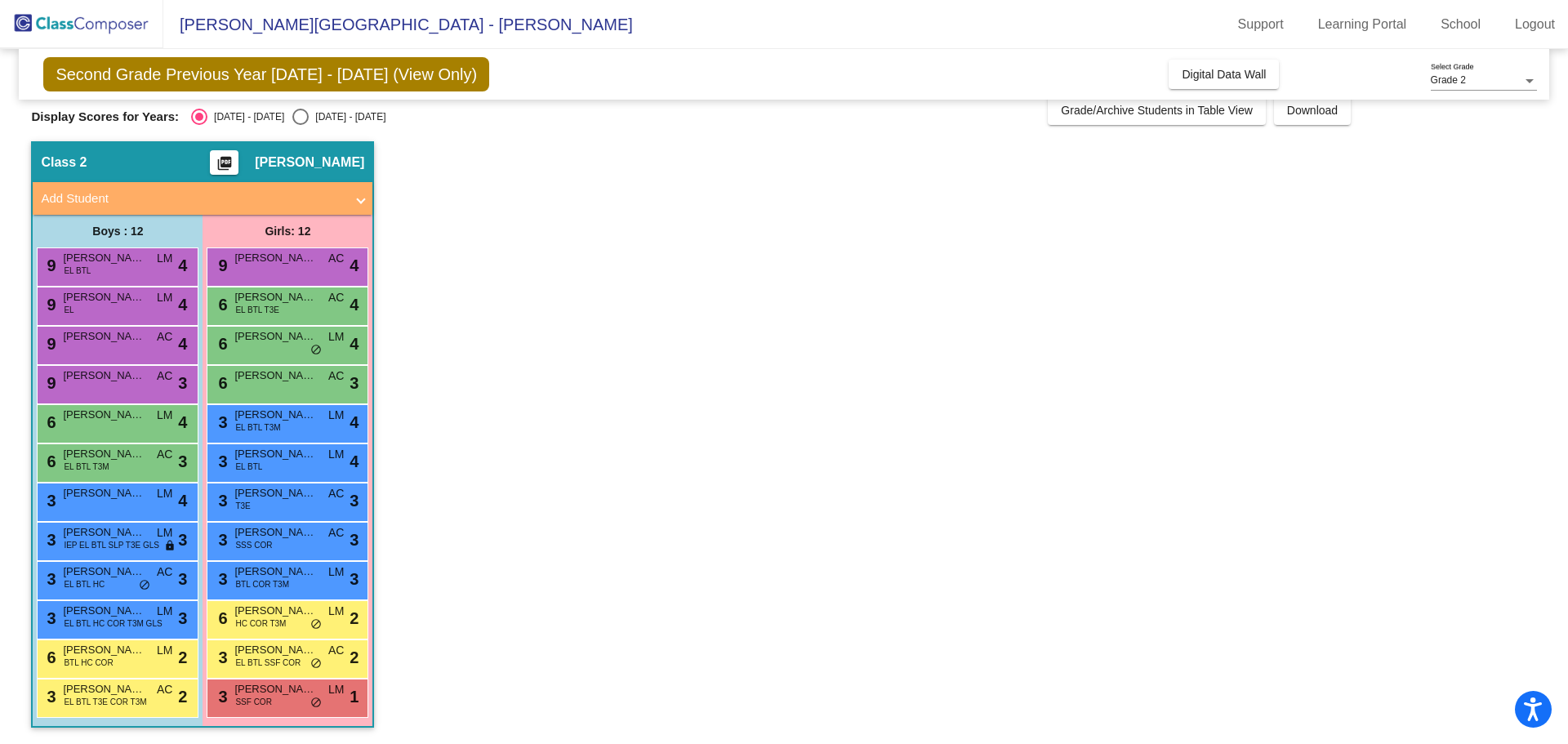
click at [611, 416] on app-classroom "Class 2 picture_as_pdf Taralynn Smith Add Student First Name Last Name Student …" at bounding box center [783, 442] width 1505 height 603
click at [292, 628] on div "6 Alanna Maldonado HC COR T3M LM lock do_not_disturb_alt 2" at bounding box center [286, 617] width 156 height 33
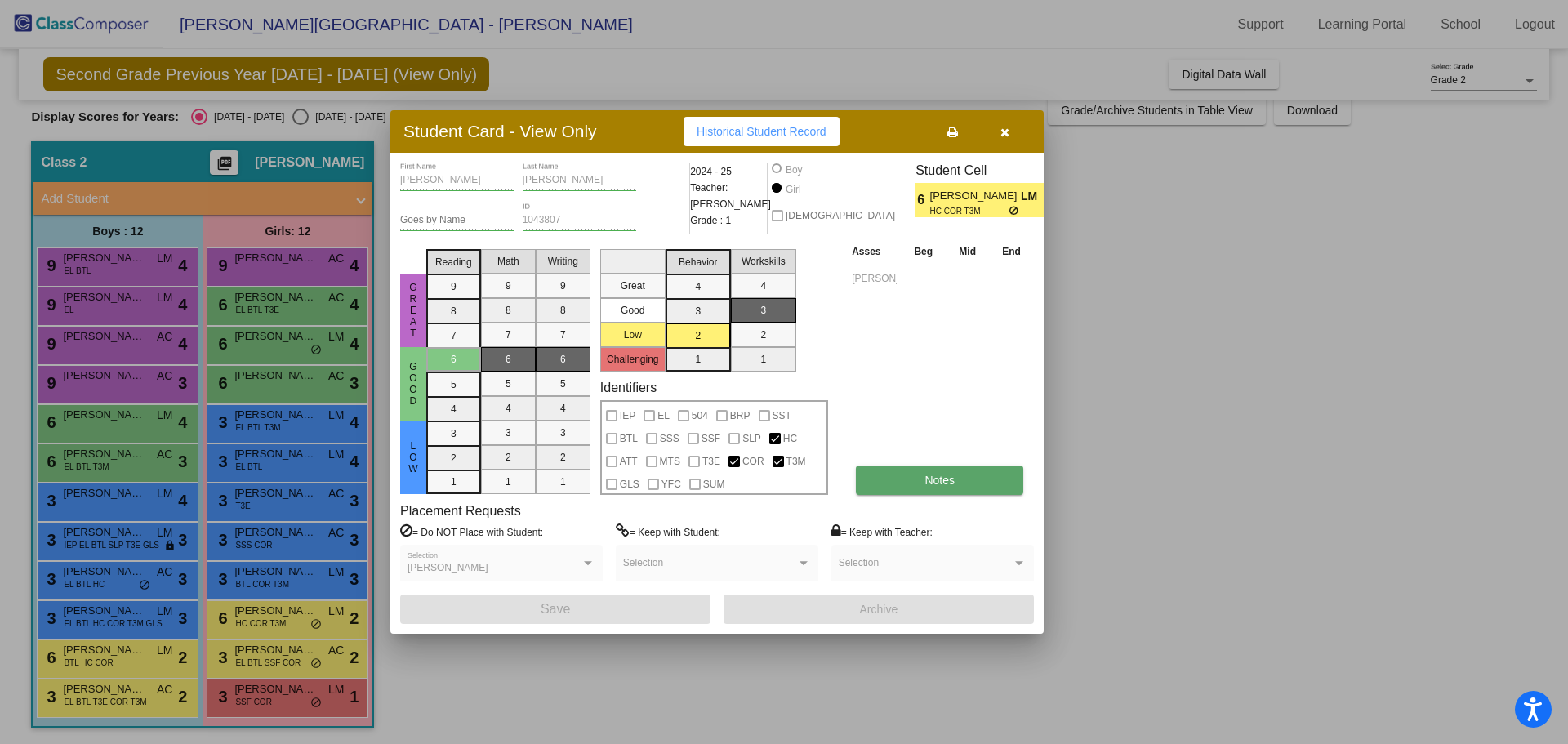
click at [942, 475] on span "Notes" at bounding box center [939, 480] width 30 height 13
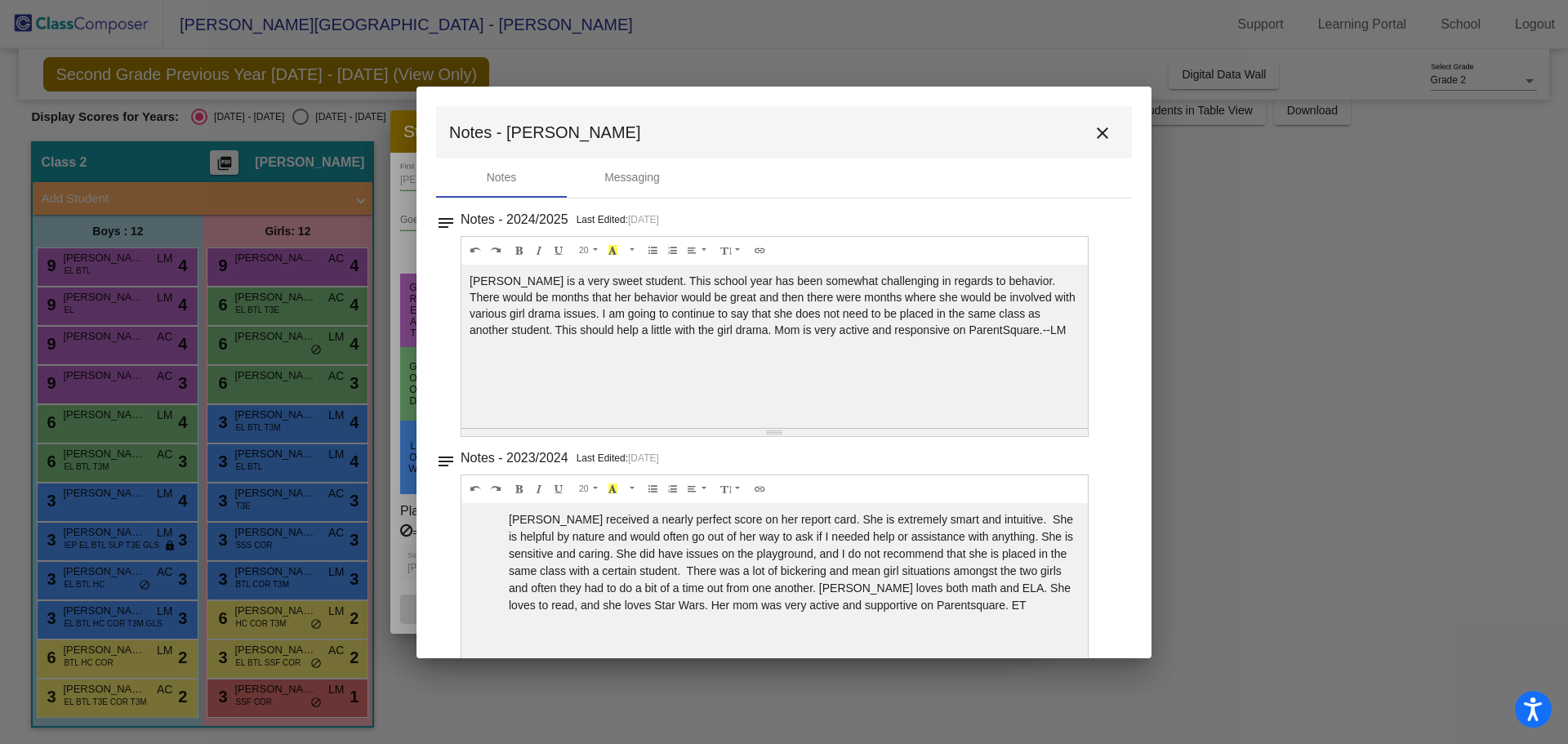
drag, startPoint x: 943, startPoint y: 334, endPoint x: 584, endPoint y: 324, distance: 359.1
click at [585, 324] on div "Alanna is a very sweet student. This school year has been somewhat challenging …" at bounding box center [775, 345] width 626 height 163
click at [594, 331] on div "Alanna is a very sweet student. This school year has been somewhat challenging …" at bounding box center [775, 345] width 626 height 163
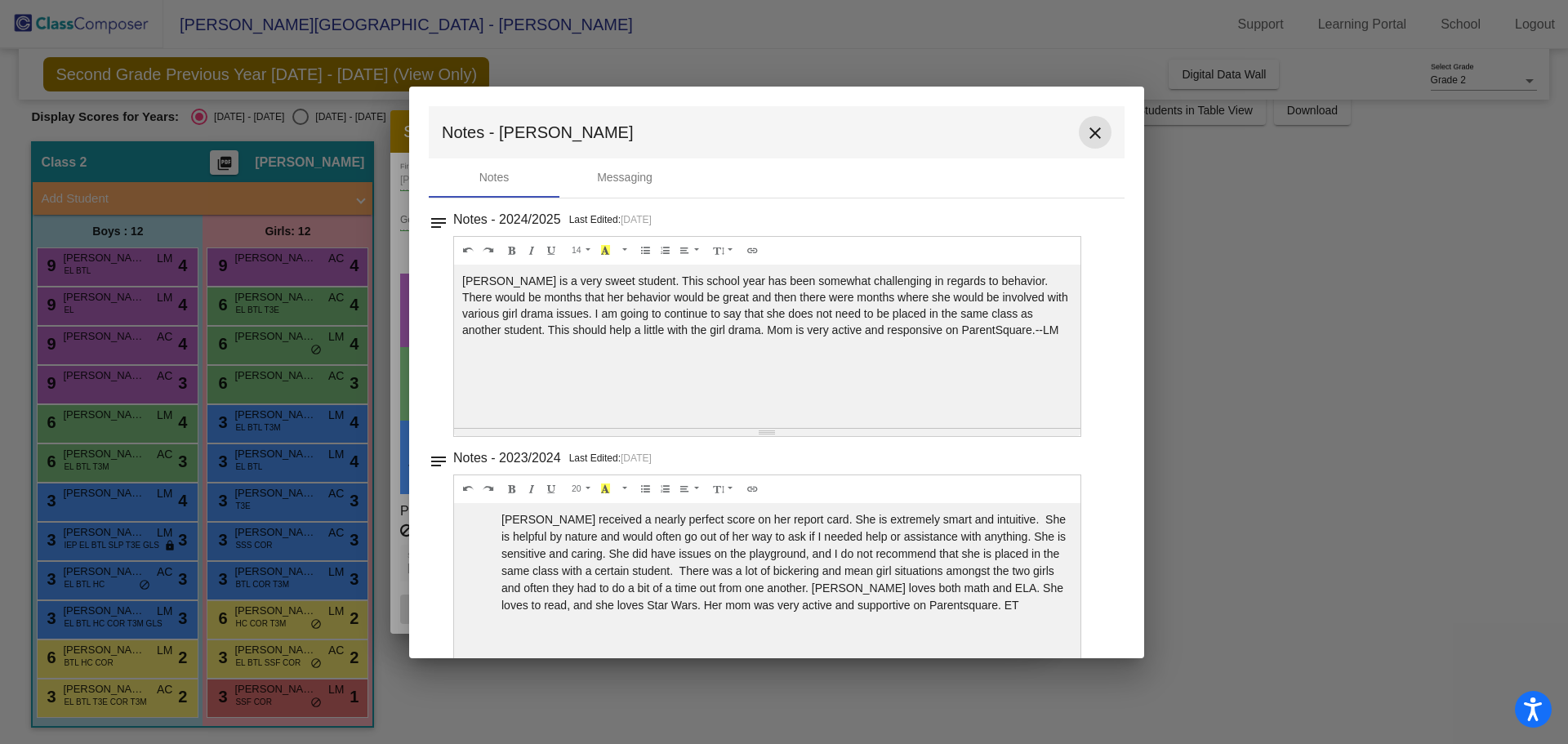
click at [1092, 125] on mat-icon "close" at bounding box center [1094, 133] width 20 height 20
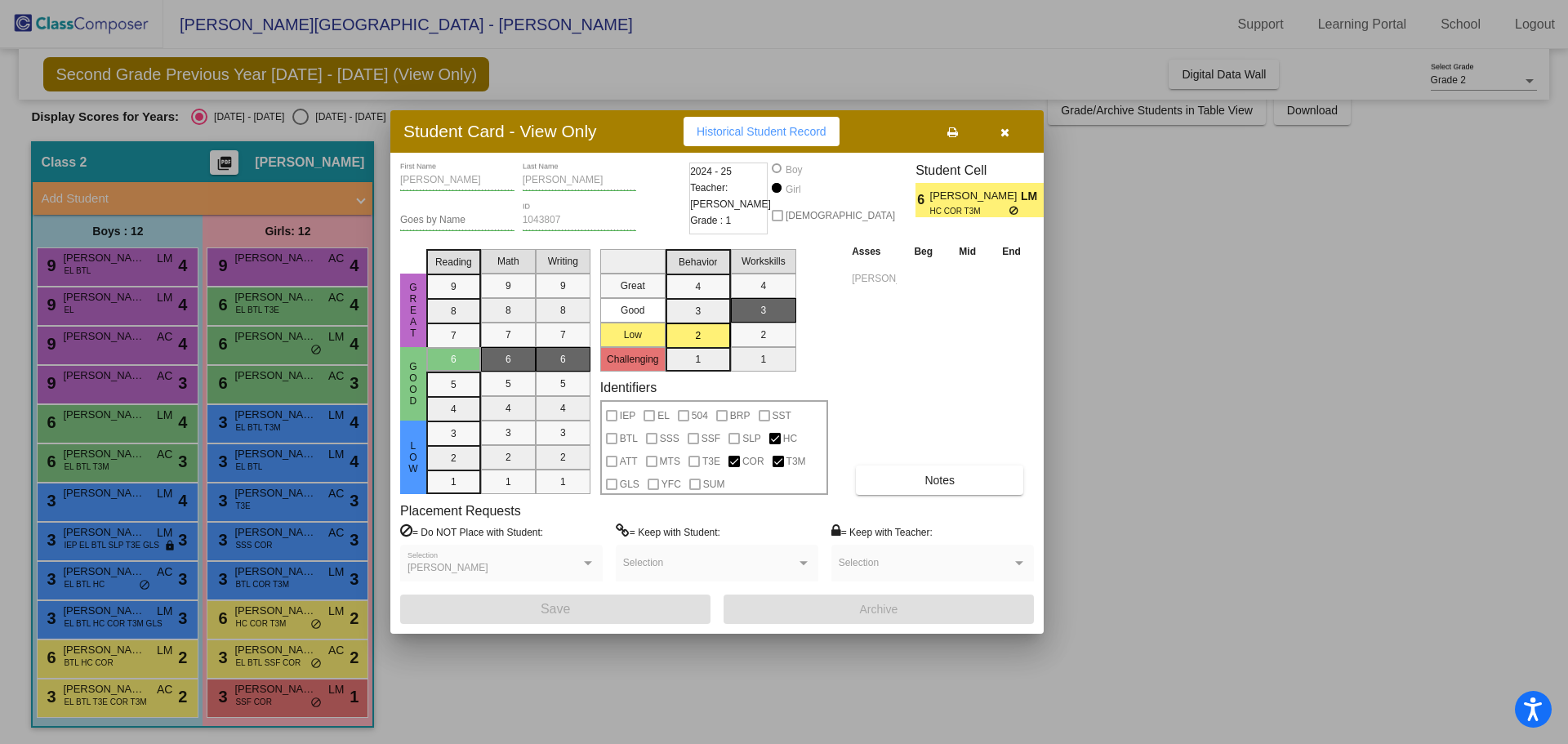
drag, startPoint x: 1006, startPoint y: 123, endPoint x: 705, endPoint y: 281, distance: 339.9
click at [1005, 121] on button "button" at bounding box center [1004, 132] width 52 height 29
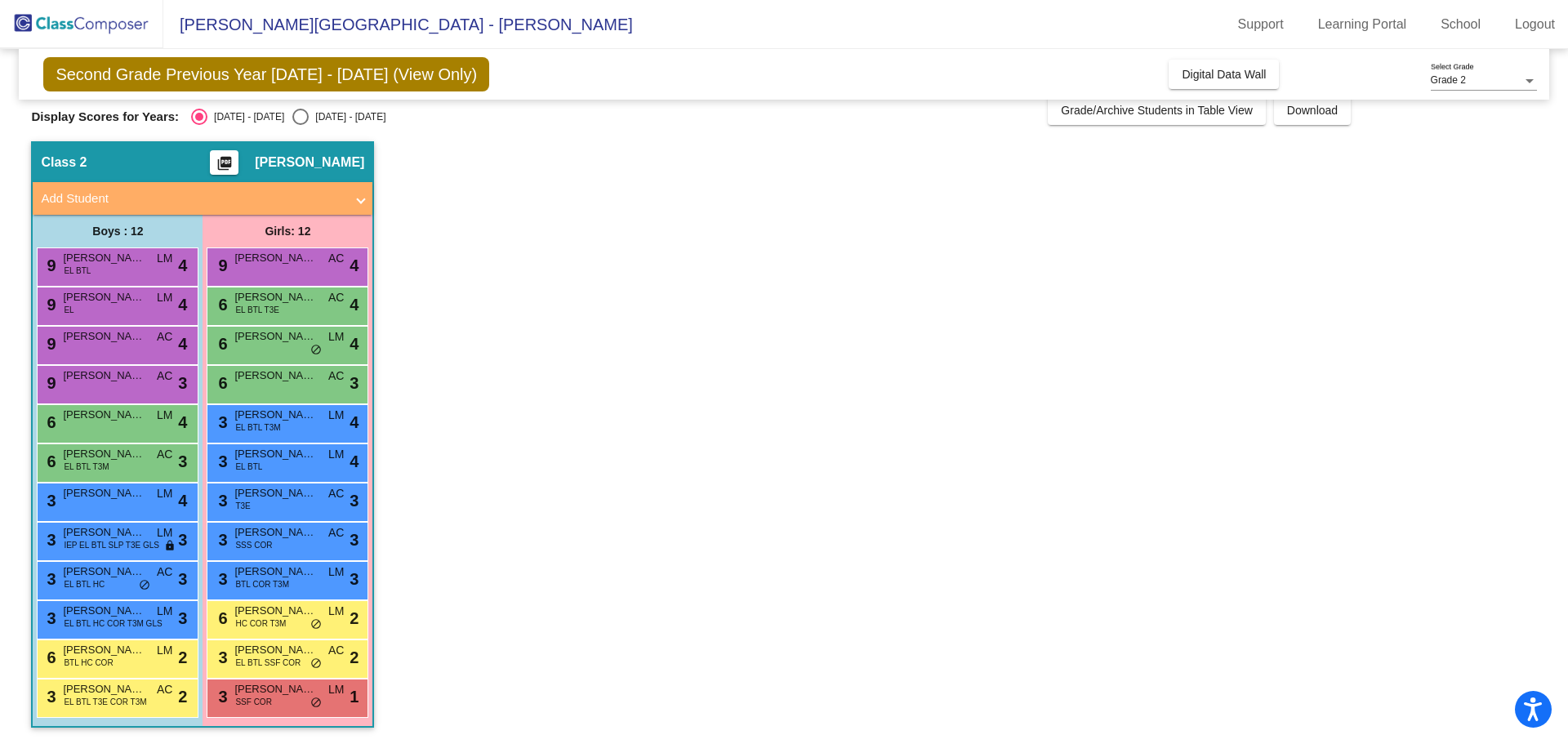
click at [482, 471] on app-classroom "Class 2 picture_as_pdf Taralynn Smith Add Student First Name Last Name Student …" at bounding box center [783, 442] width 1505 height 603
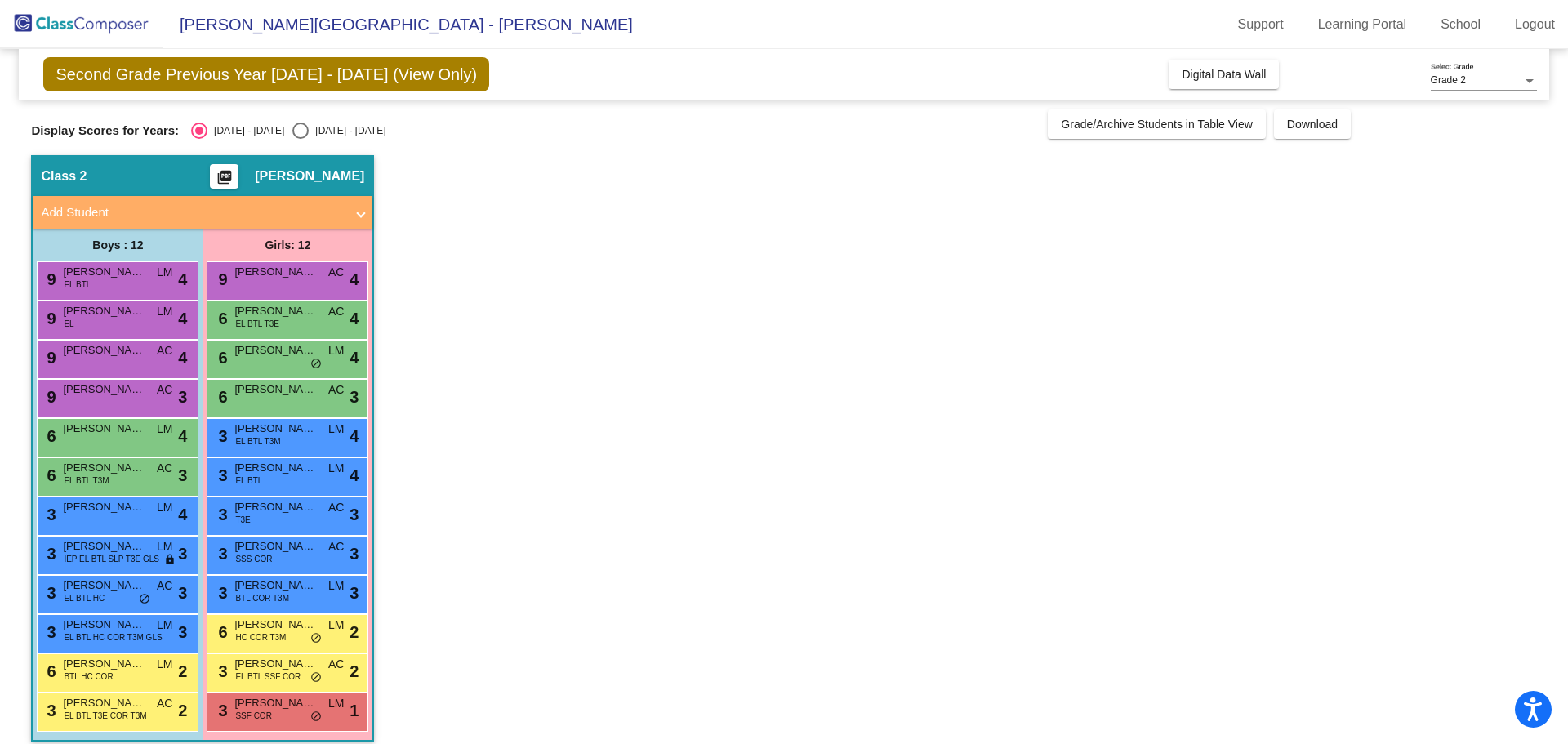
drag, startPoint x: 527, startPoint y: 313, endPoint x: 522, endPoint y: 301, distance: 13.0
click at [523, 302] on app-classroom "Class 2 picture_as_pdf Taralynn Smith Add Student First Name Last Name Student …" at bounding box center [783, 456] width 1505 height 603
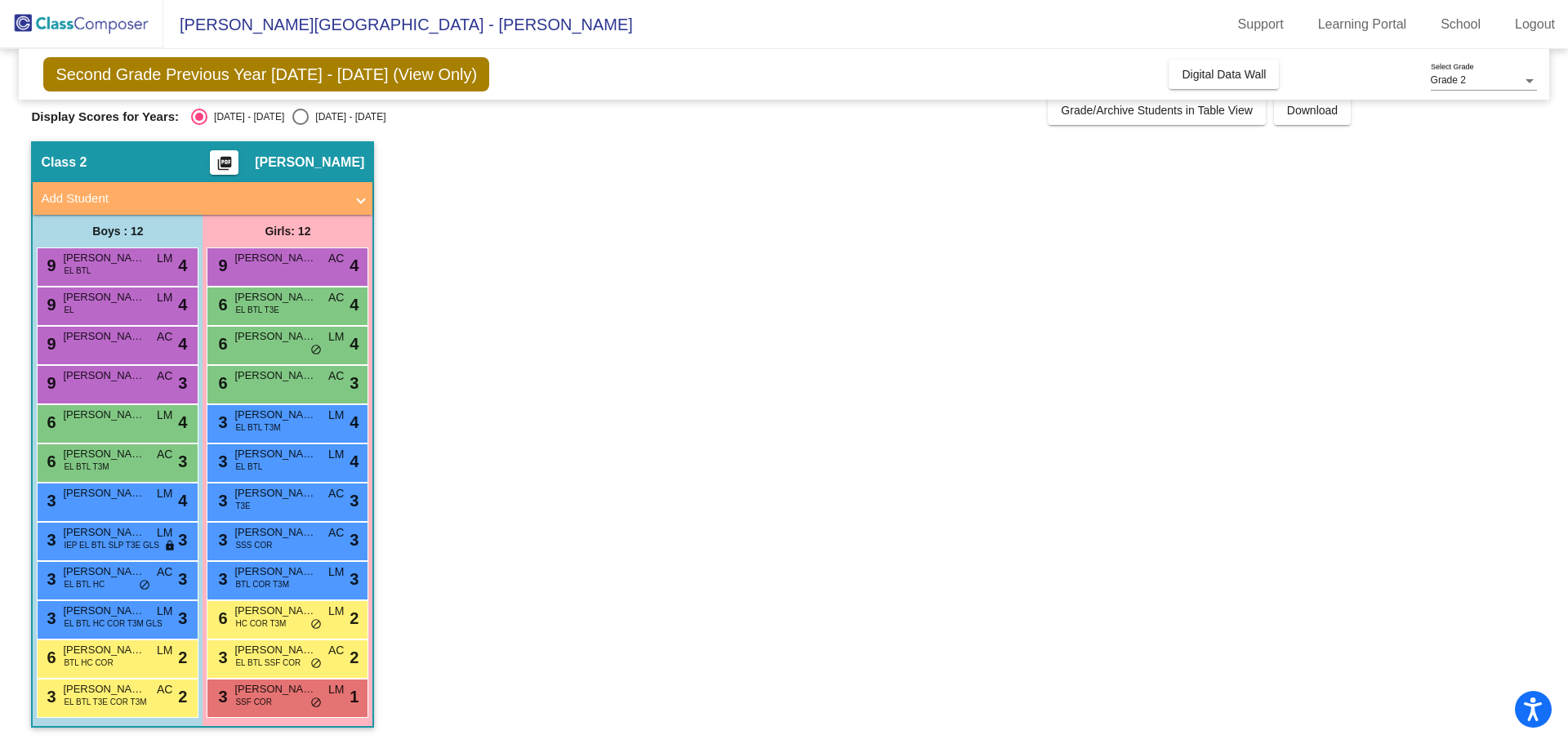
click at [565, 312] on app-classroom "Class 2 picture_as_pdf Taralynn Smith Add Student First Name Last Name Student …" at bounding box center [783, 442] width 1505 height 603
